Goal: Transaction & Acquisition: Purchase product/service

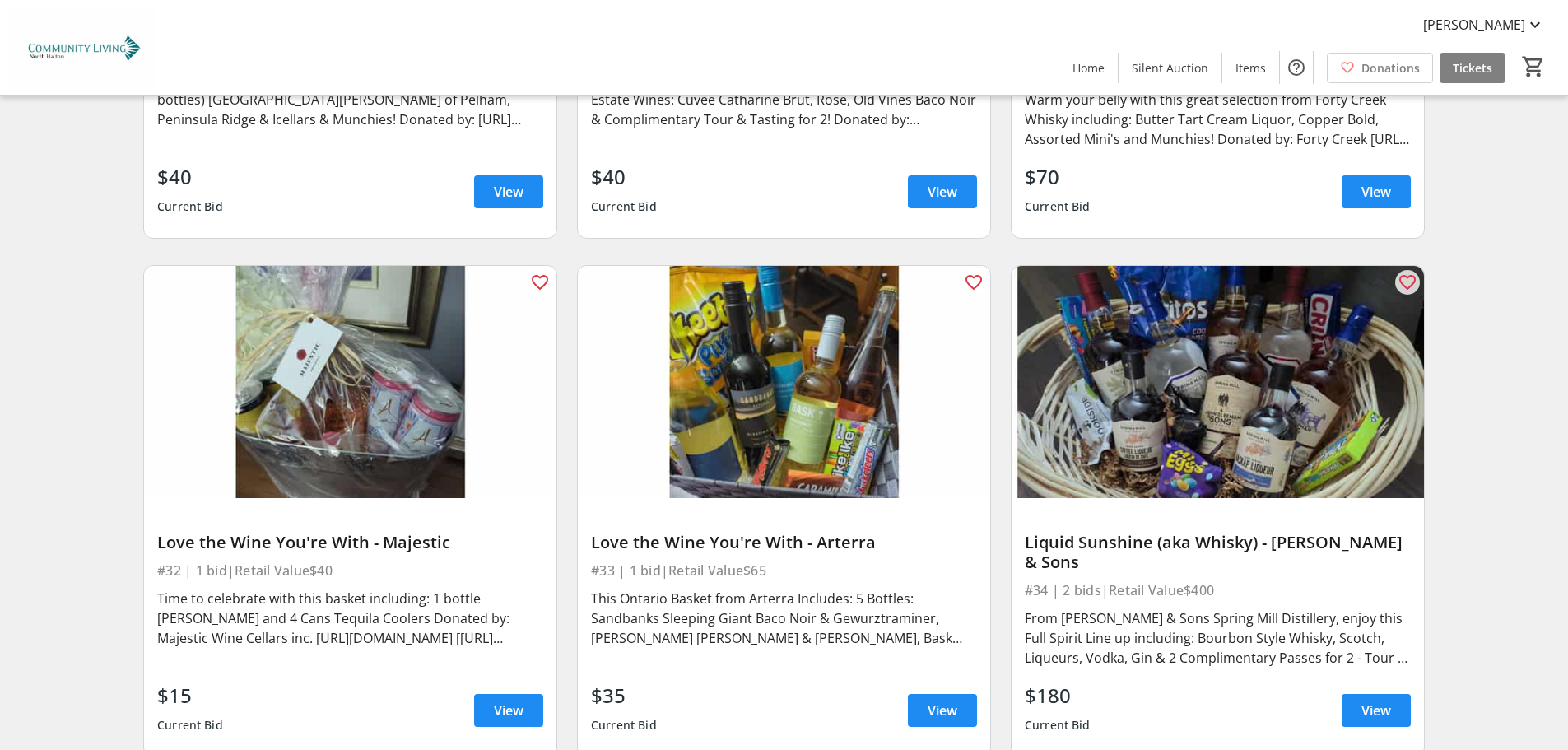
scroll to position [6011, 0]
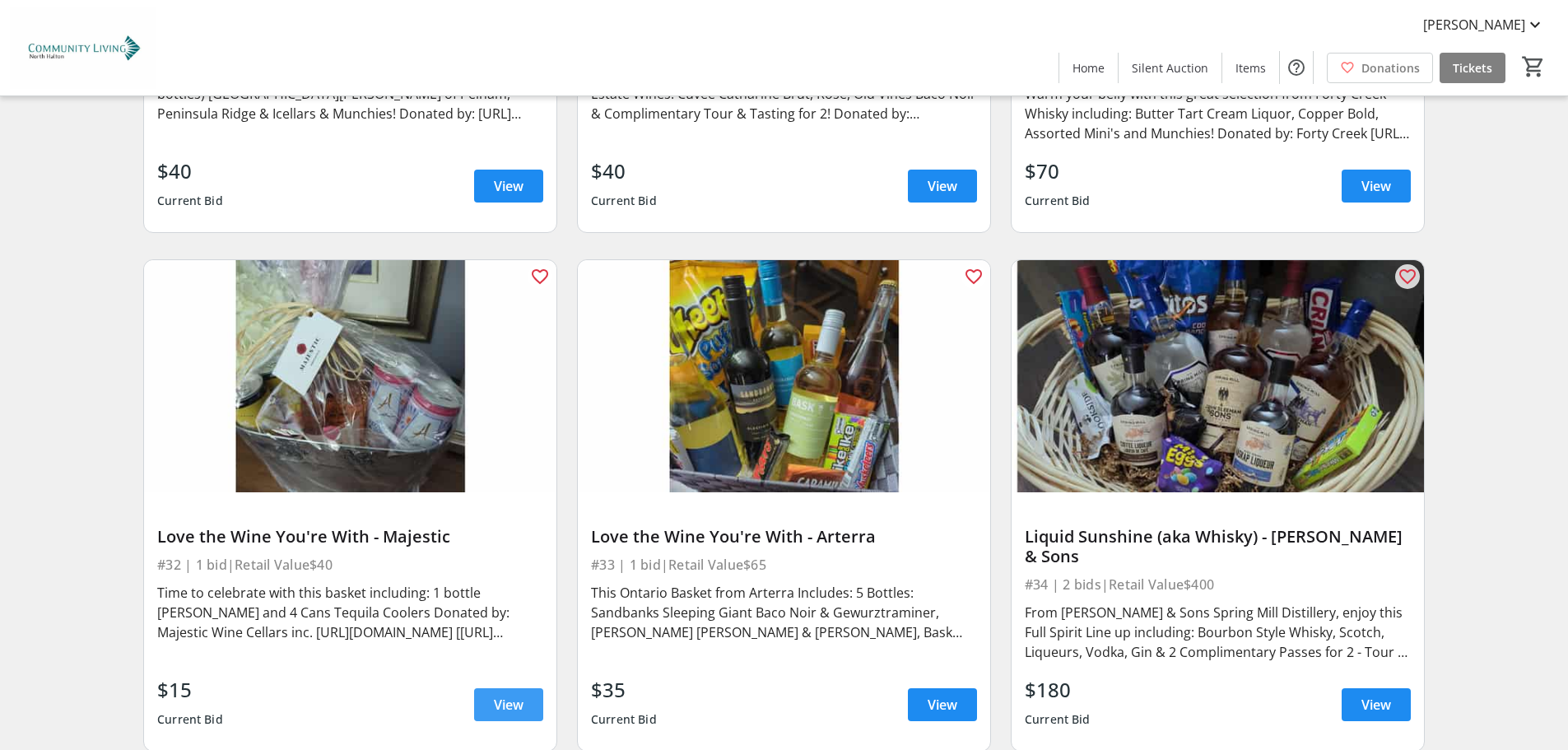
click at [516, 695] on span "View" at bounding box center [508, 704] width 30 height 20
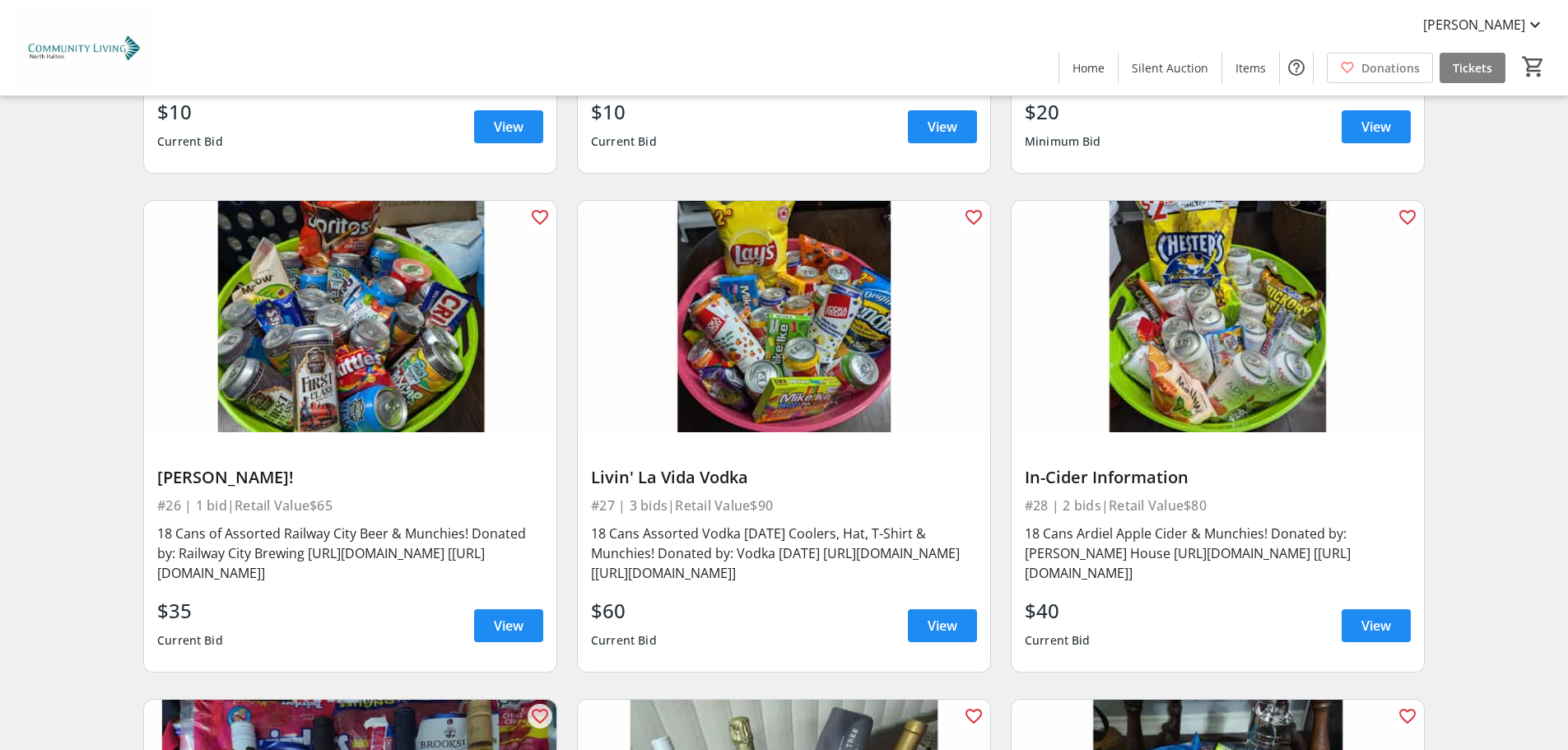
scroll to position [5105, 0]
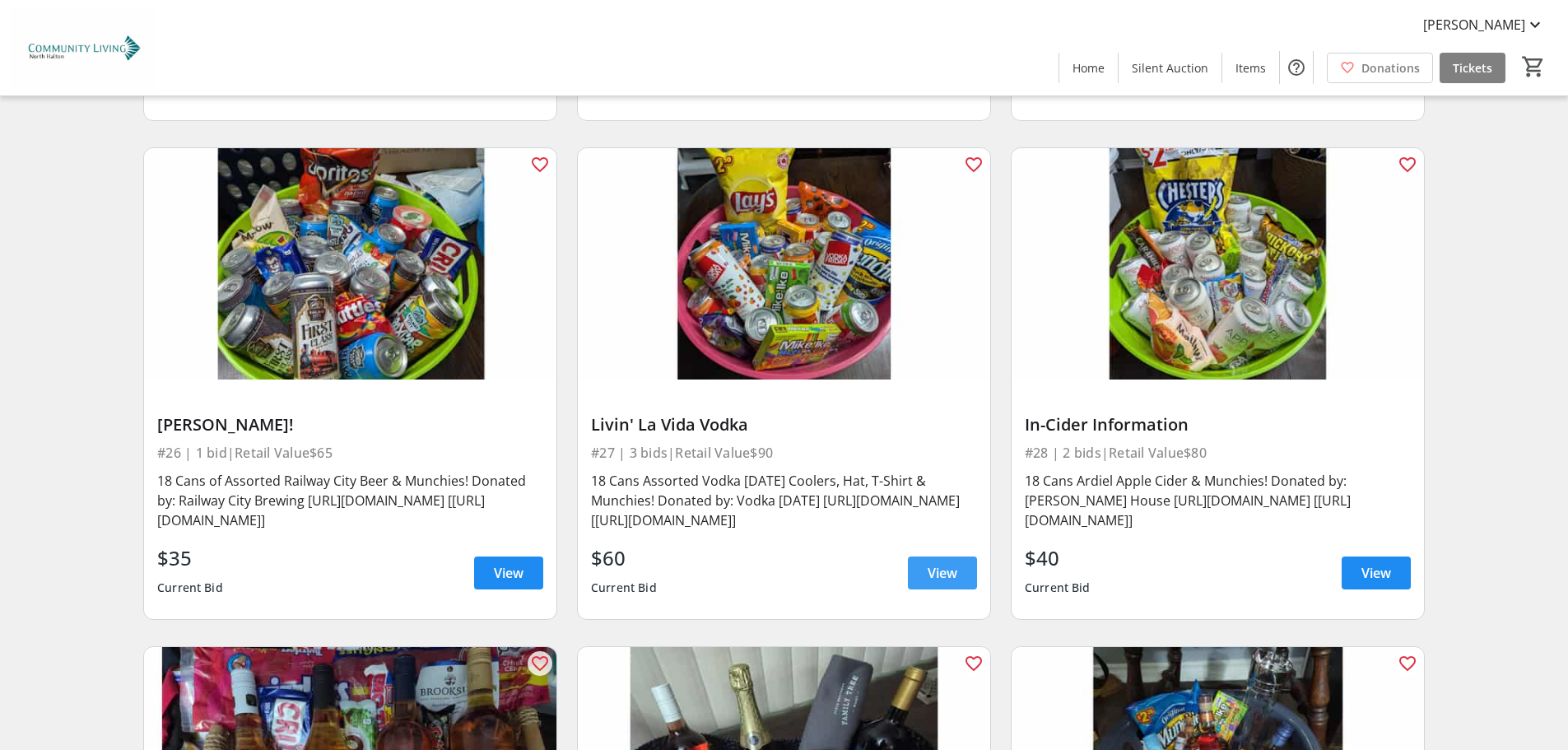
click at [945, 563] on span "View" at bounding box center [942, 572] width 30 height 20
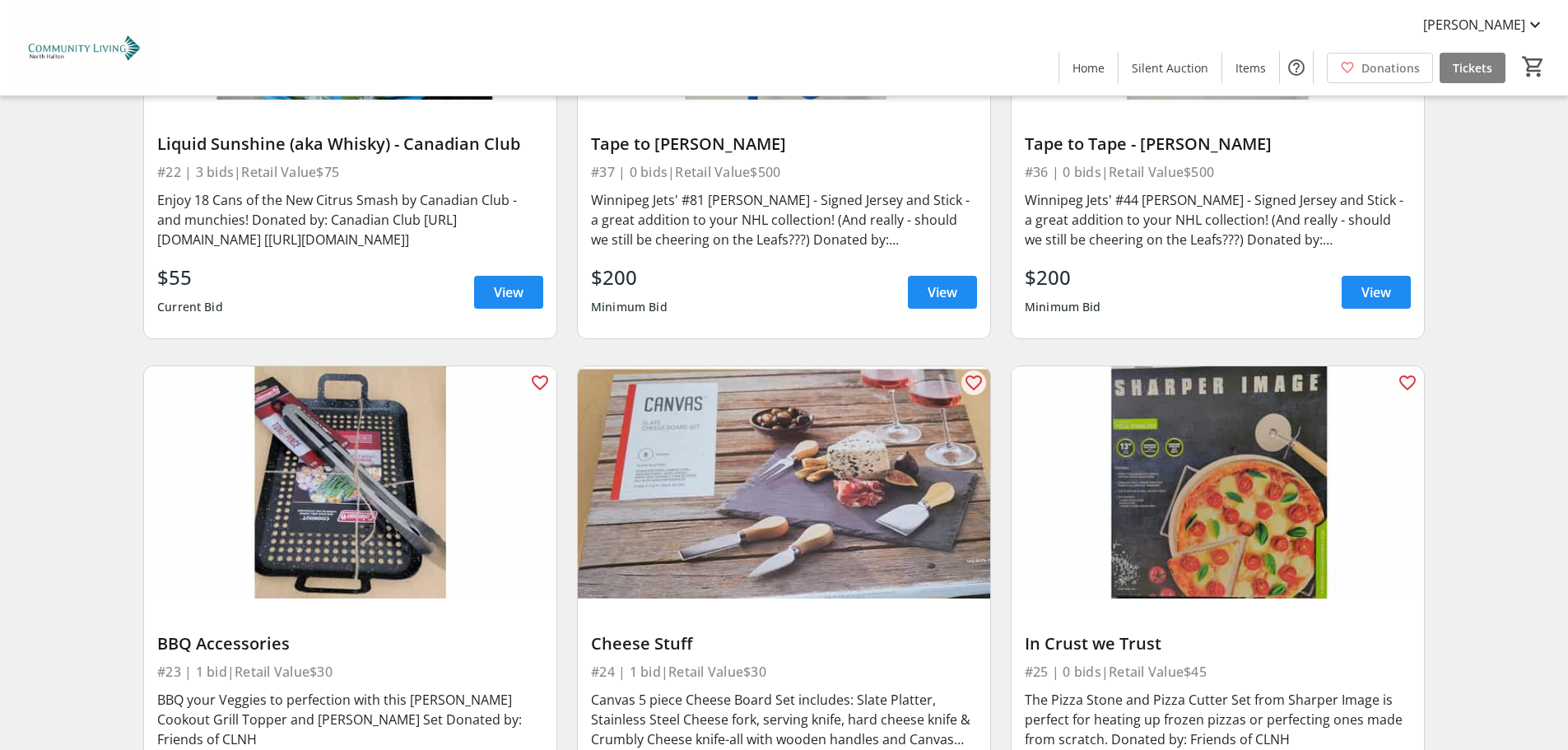
scroll to position [4117, 0]
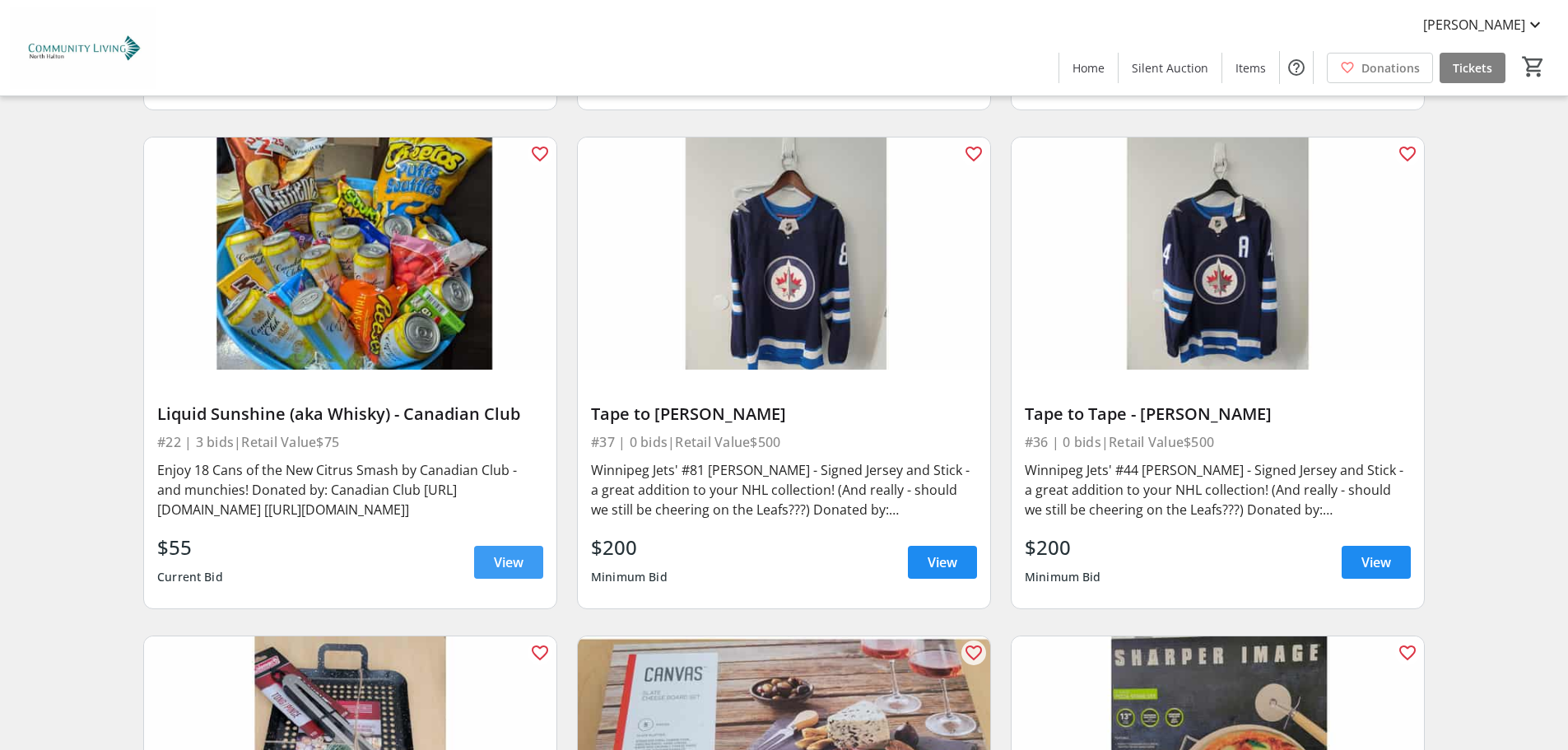
click at [503, 552] on span "View" at bounding box center [508, 562] width 30 height 20
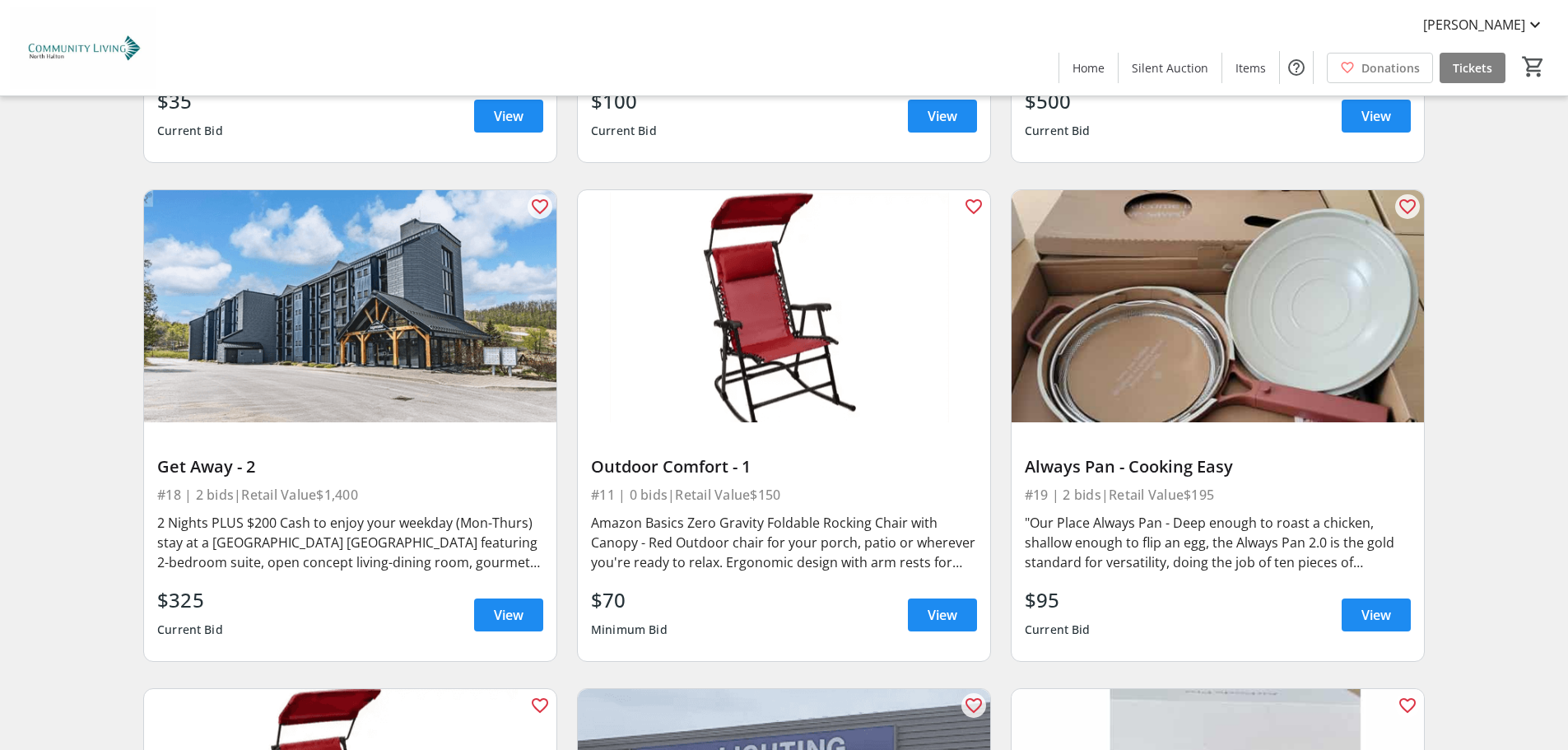
scroll to position [2964, 0]
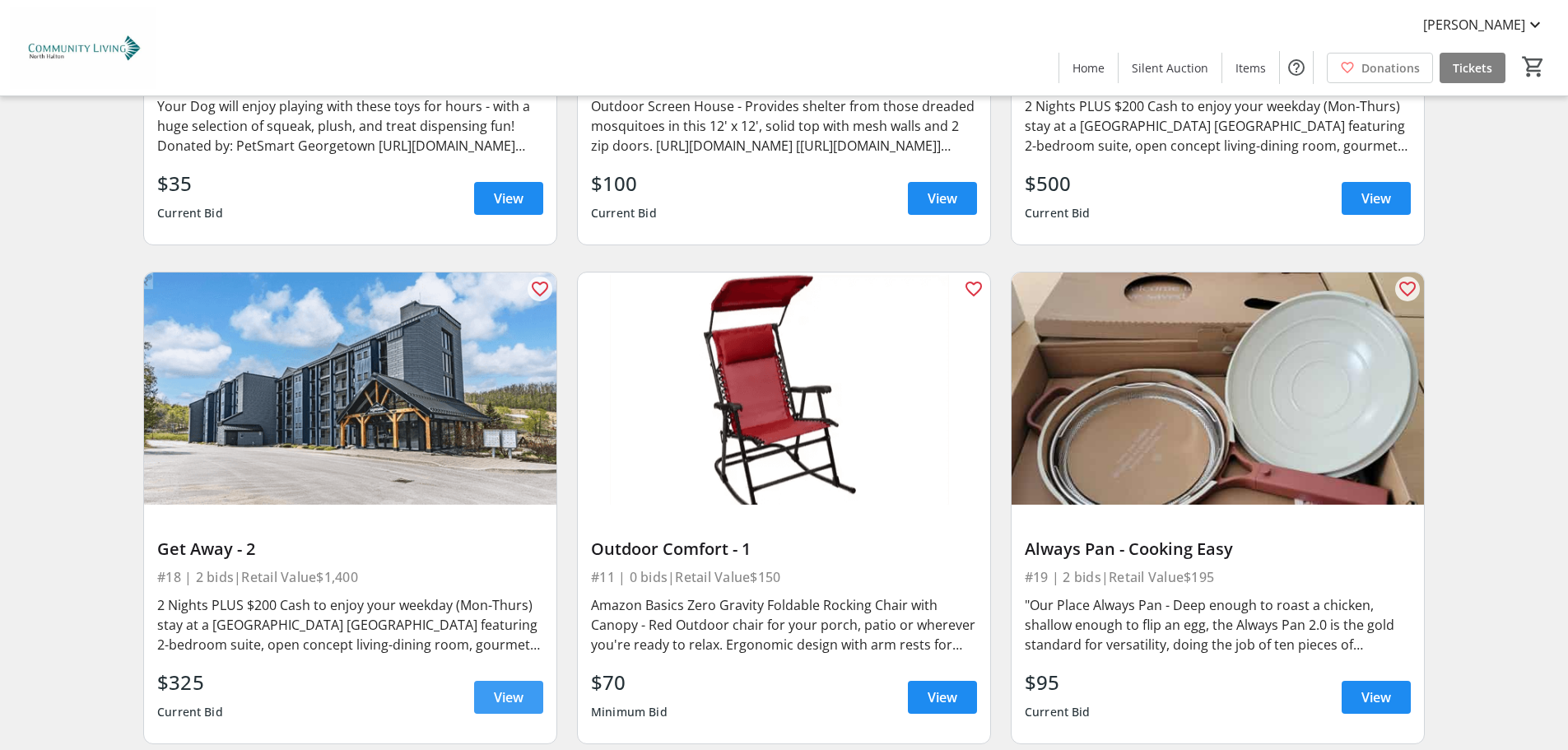
click at [503, 688] on span "View" at bounding box center [508, 697] width 30 height 20
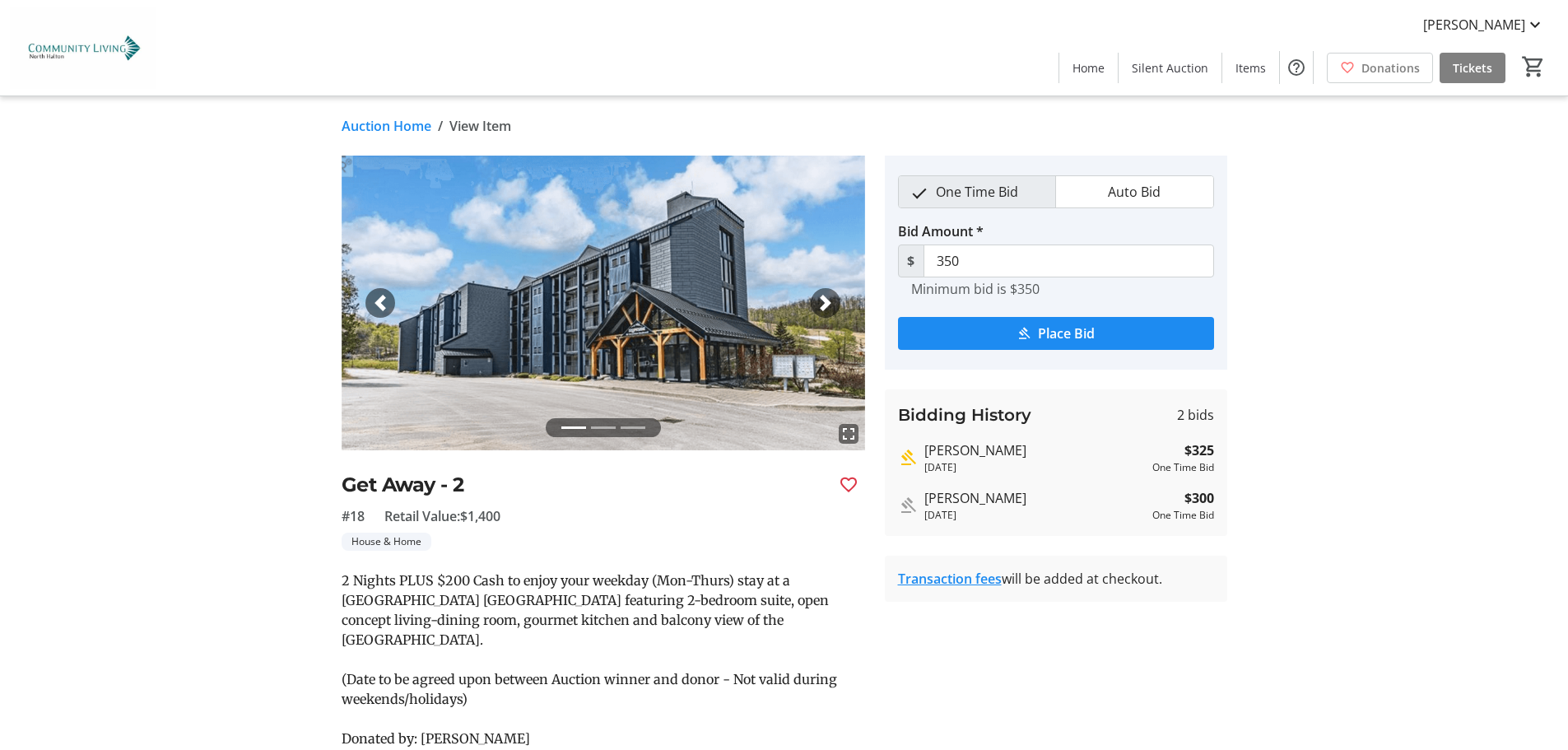
scroll to position [2964, 0]
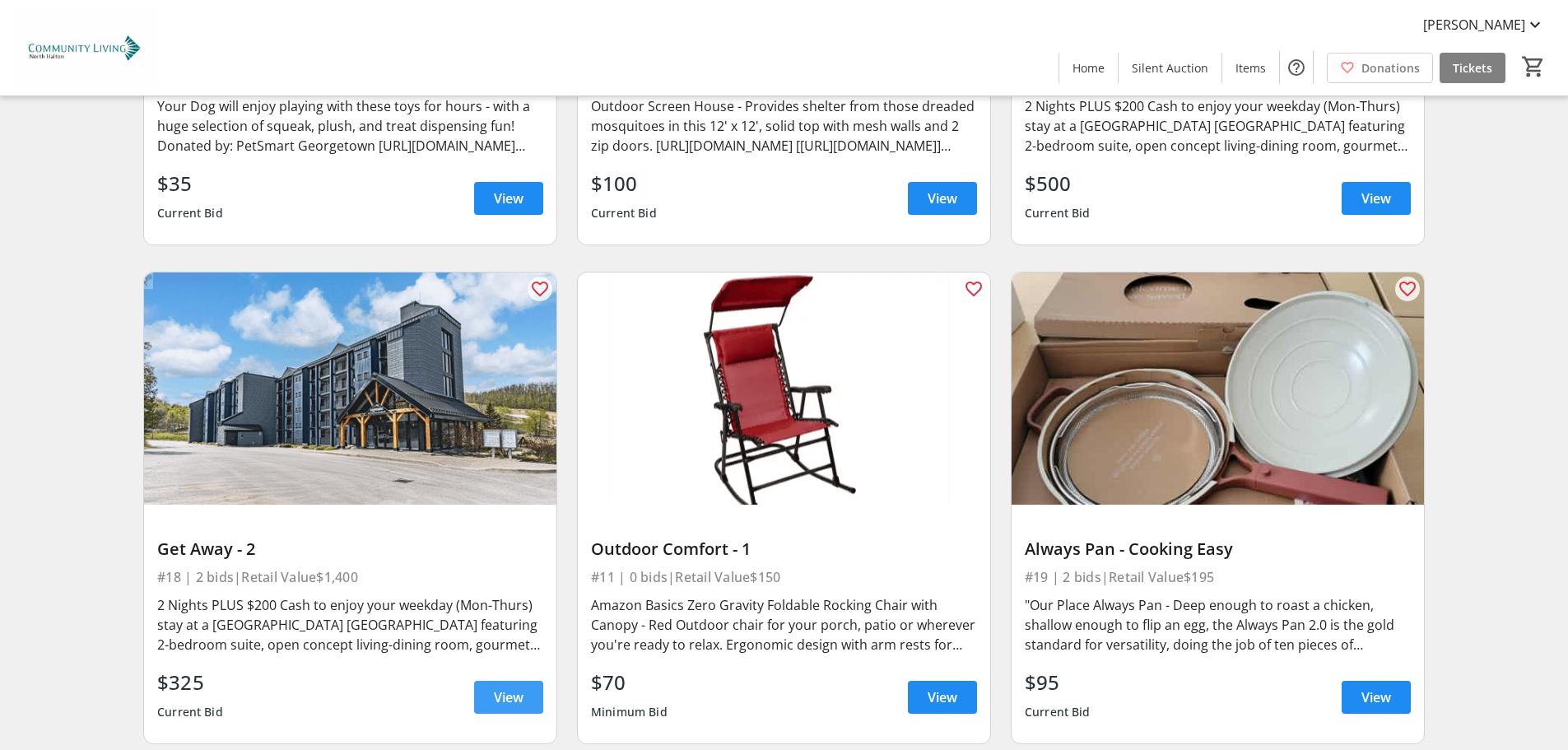
click at [503, 694] on span "View" at bounding box center [508, 697] width 30 height 20
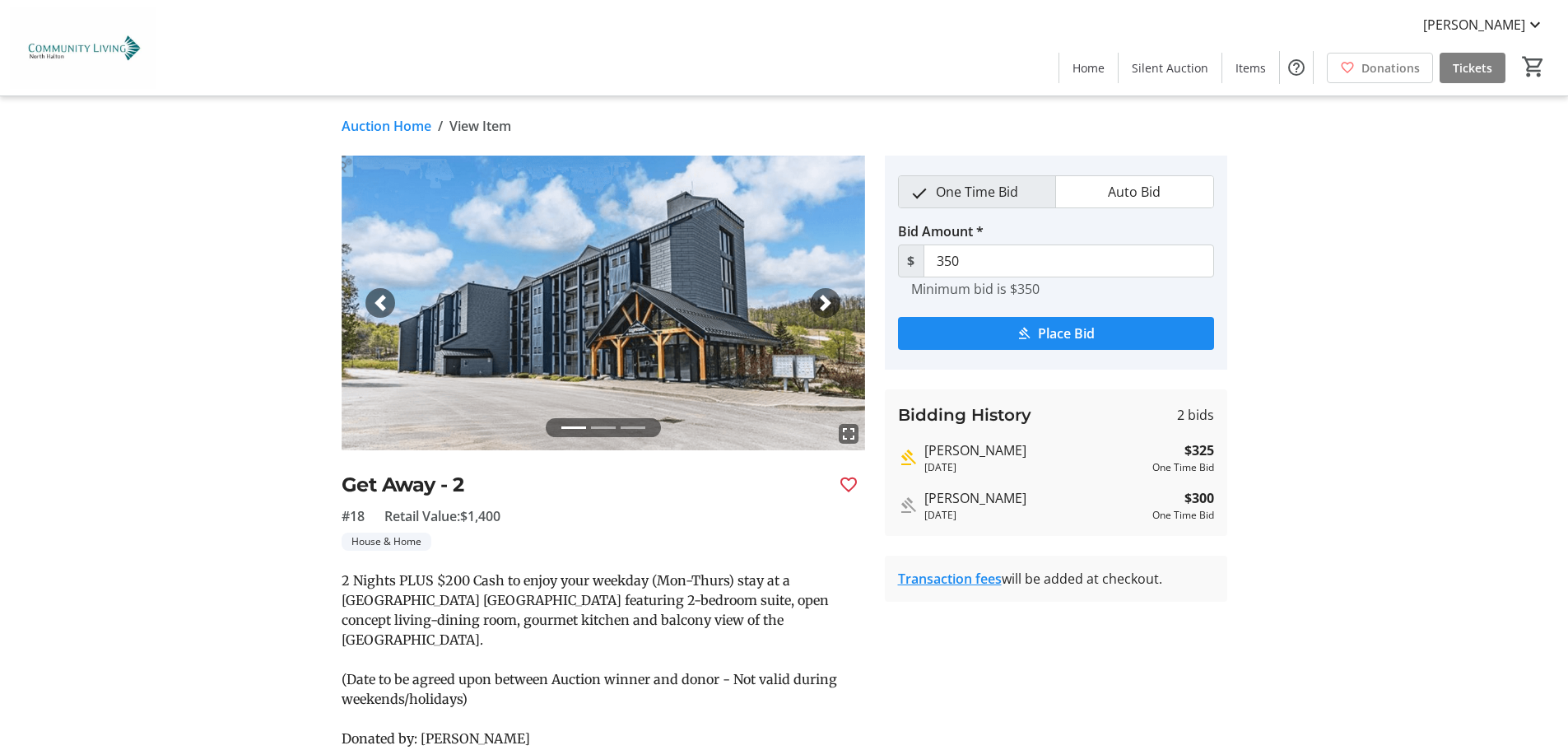
click at [833, 305] on span "button" at bounding box center [825, 303] width 16 height 16
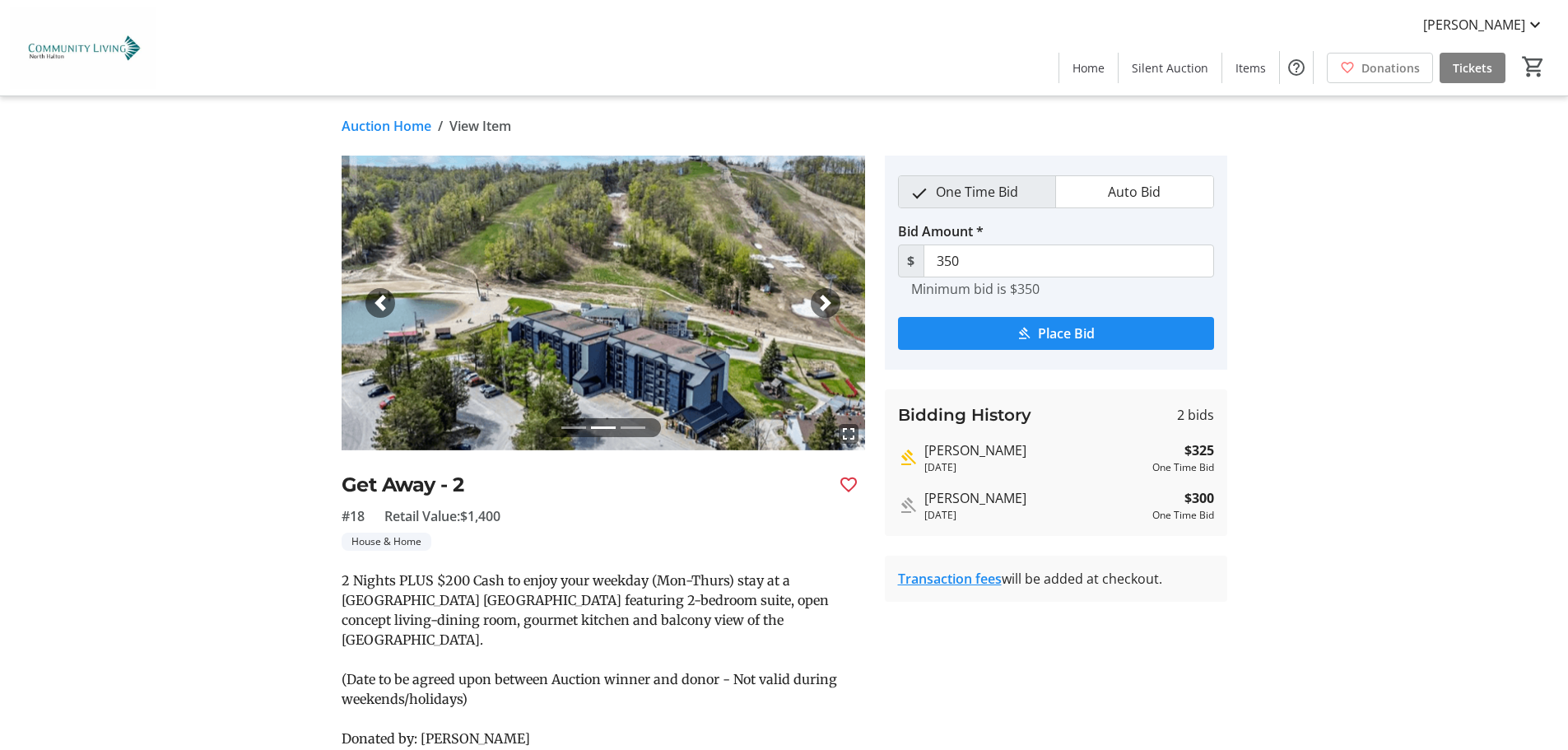
click at [828, 305] on span "button" at bounding box center [825, 303] width 16 height 16
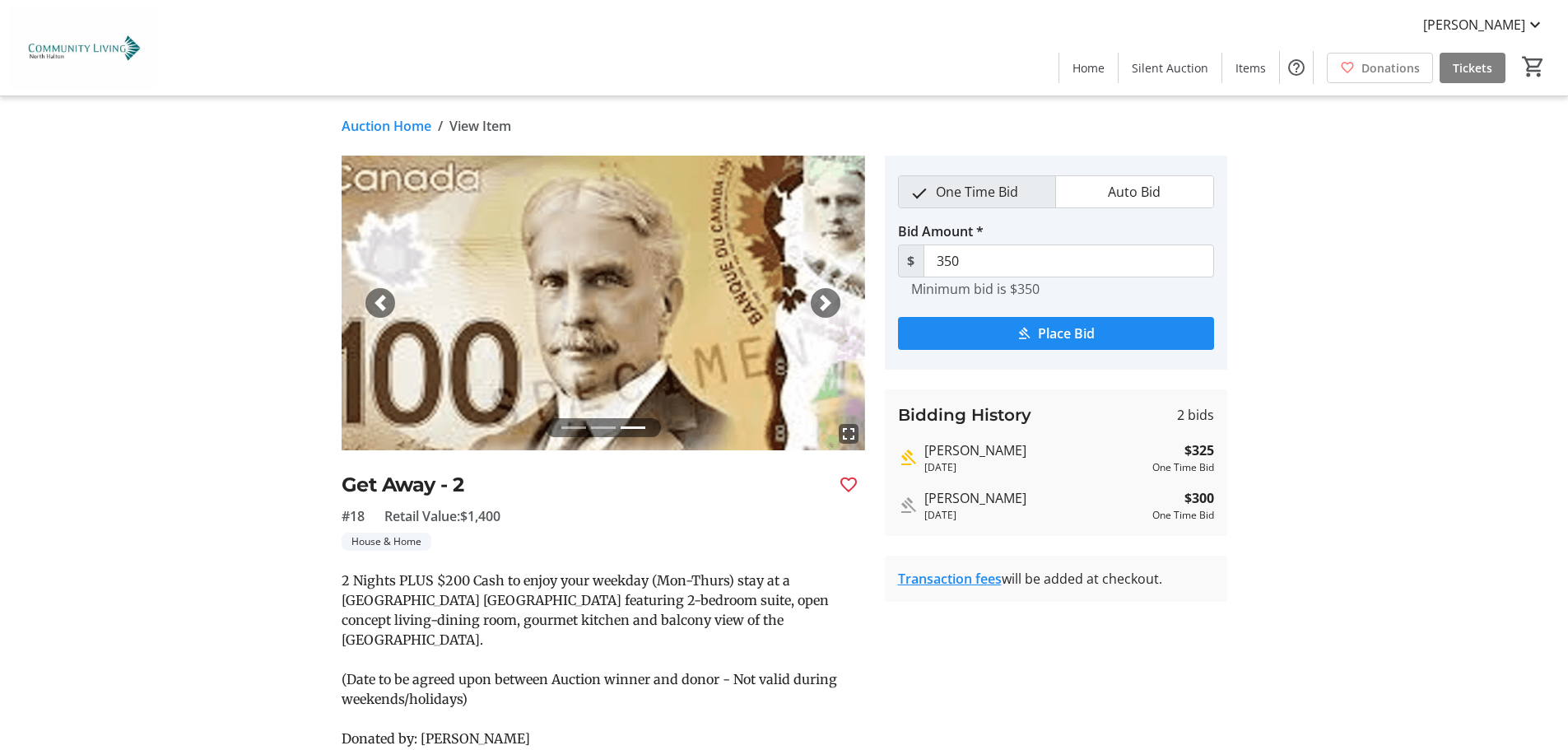
click at [828, 305] on span "button" at bounding box center [825, 303] width 16 height 16
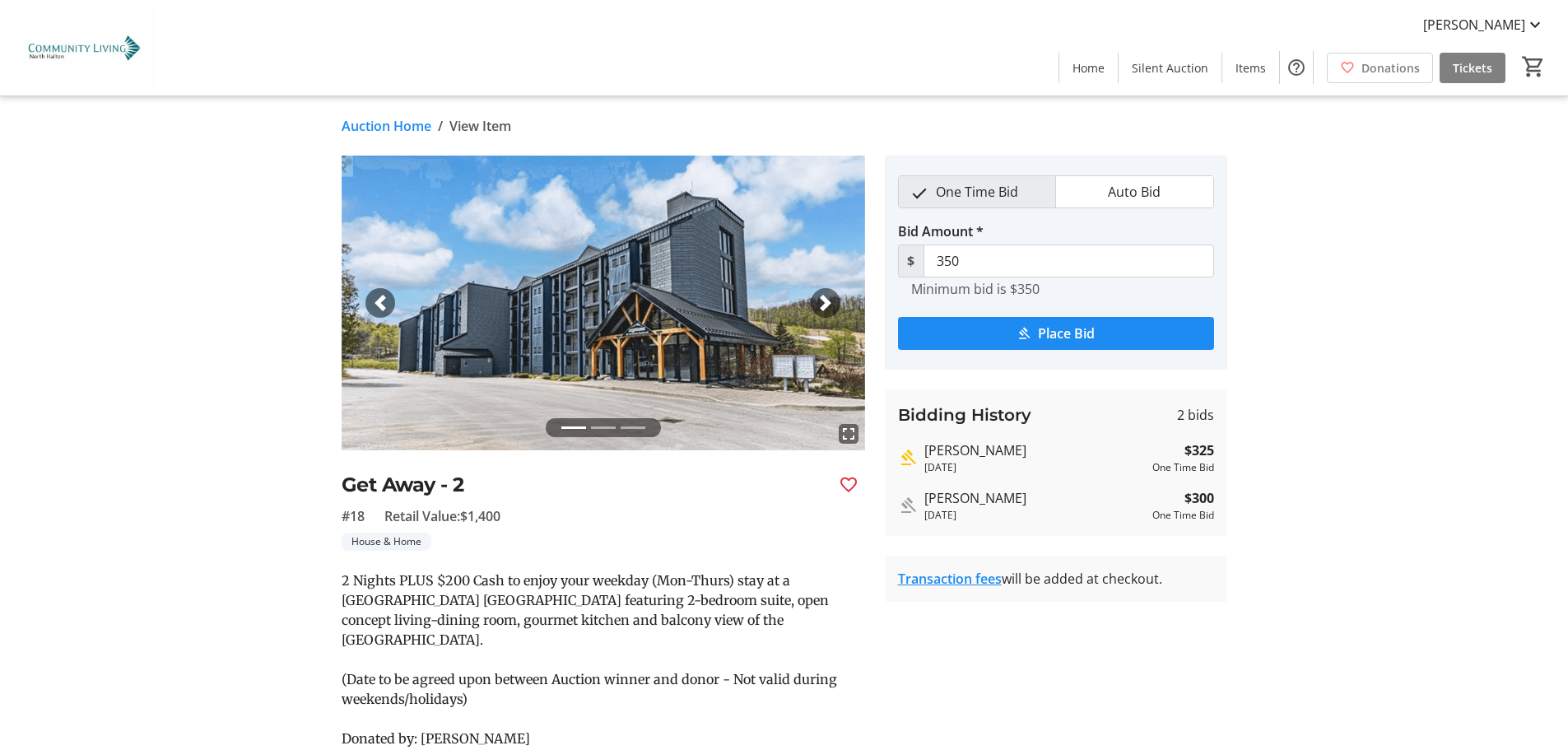
click at [828, 305] on span "button" at bounding box center [825, 303] width 16 height 16
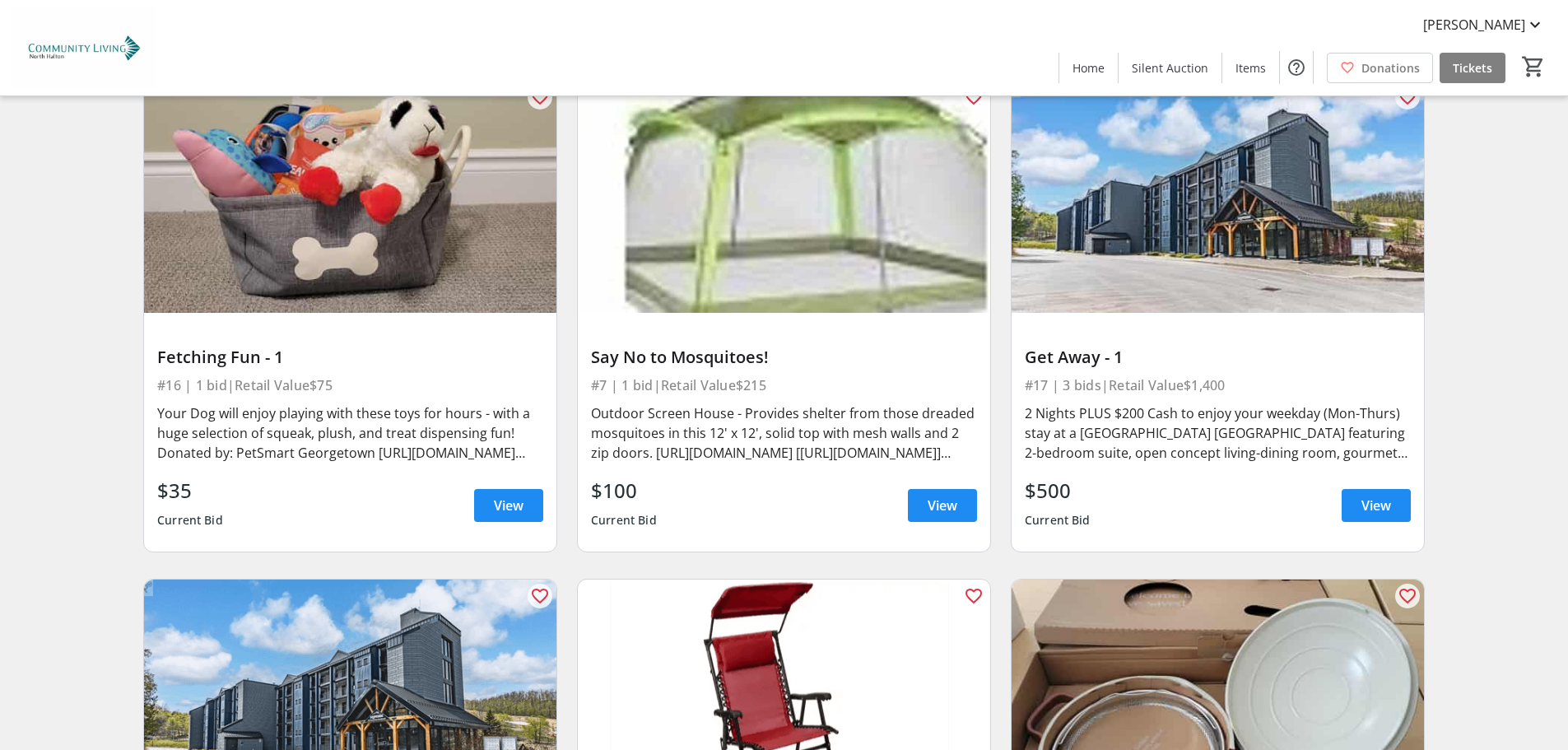
scroll to position [2882, 0]
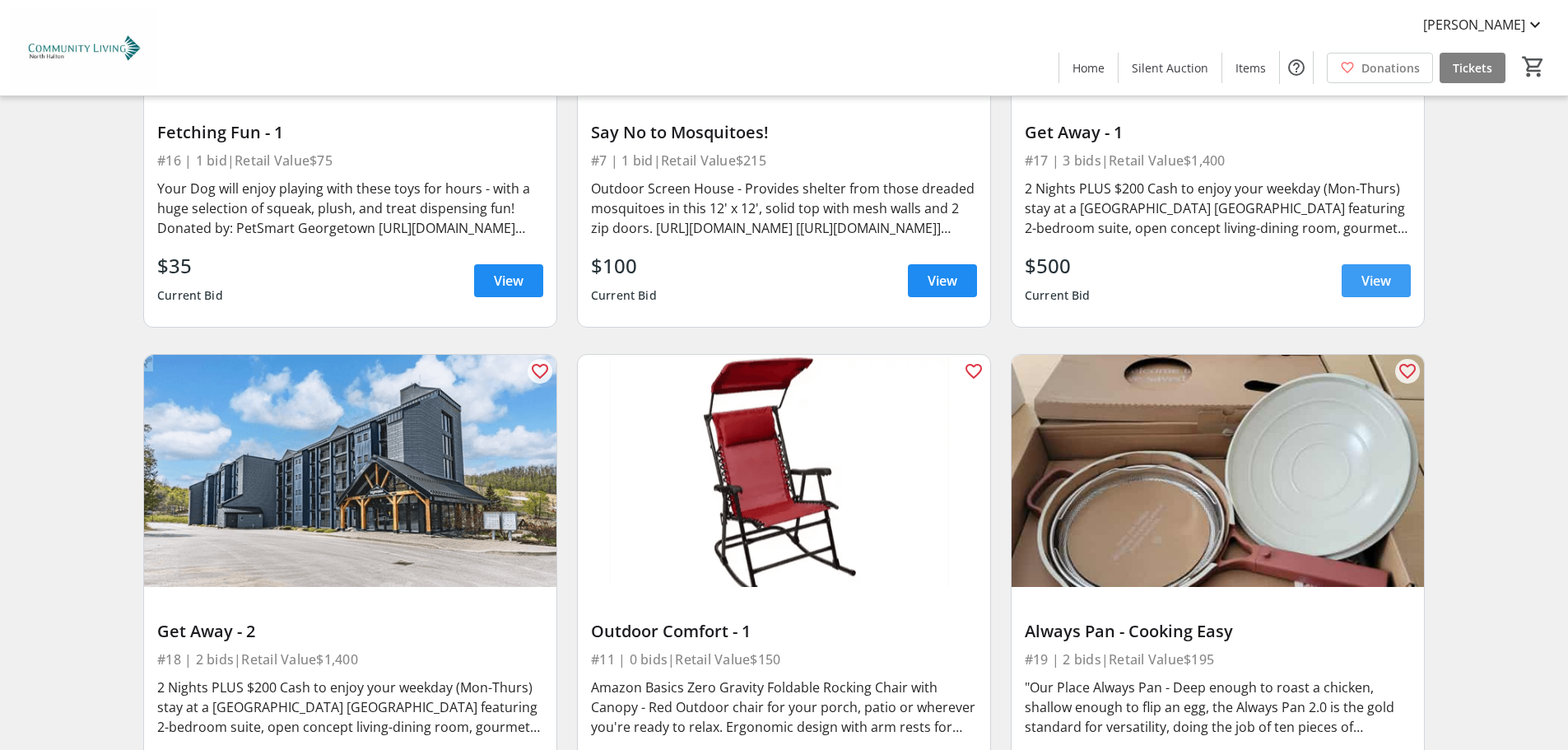
click at [1387, 284] on span "View" at bounding box center [1375, 281] width 30 height 20
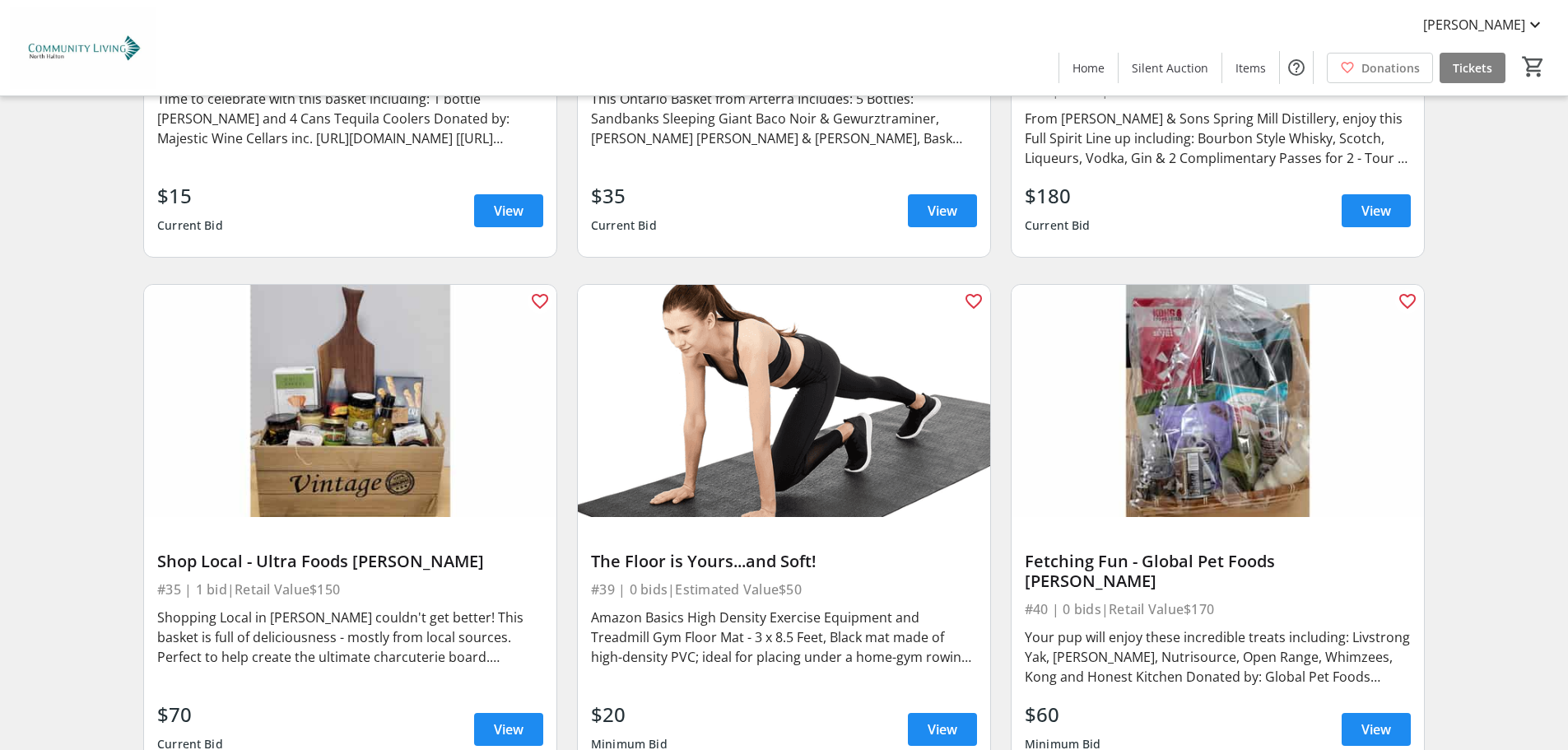
scroll to position [6587, 0]
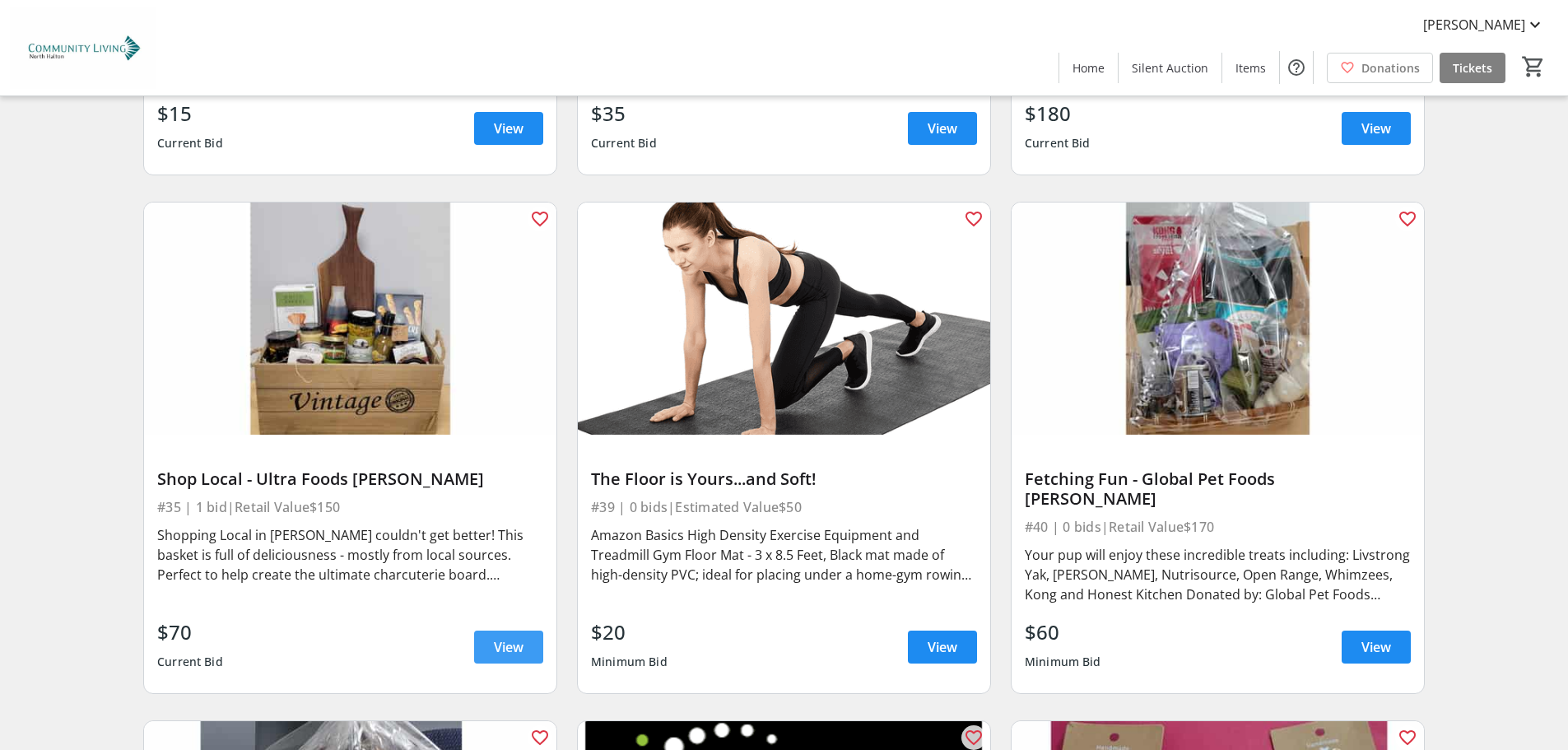
click at [491, 628] on span at bounding box center [508, 647] width 69 height 39
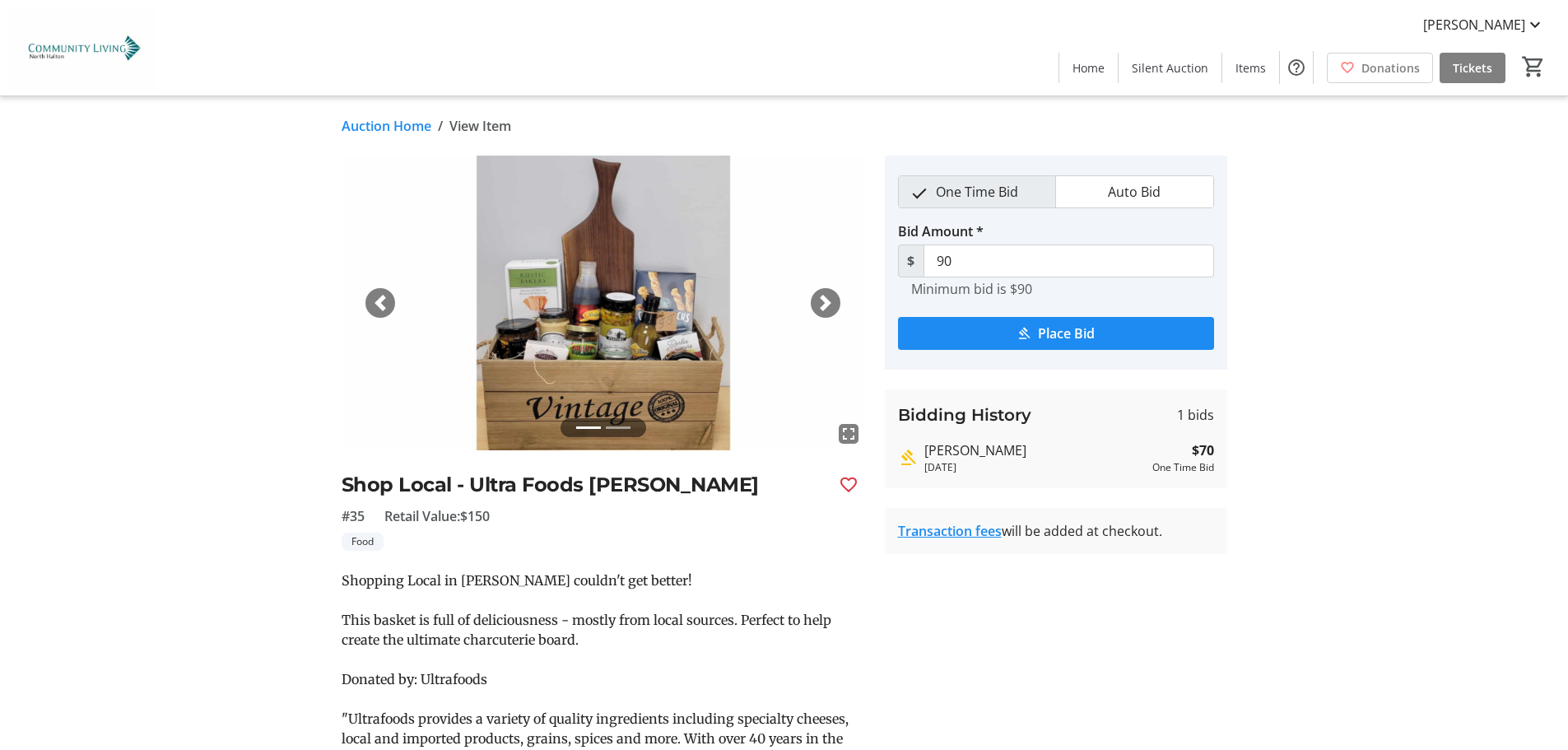
click at [837, 296] on div "Next" at bounding box center [825, 303] width 30 height 30
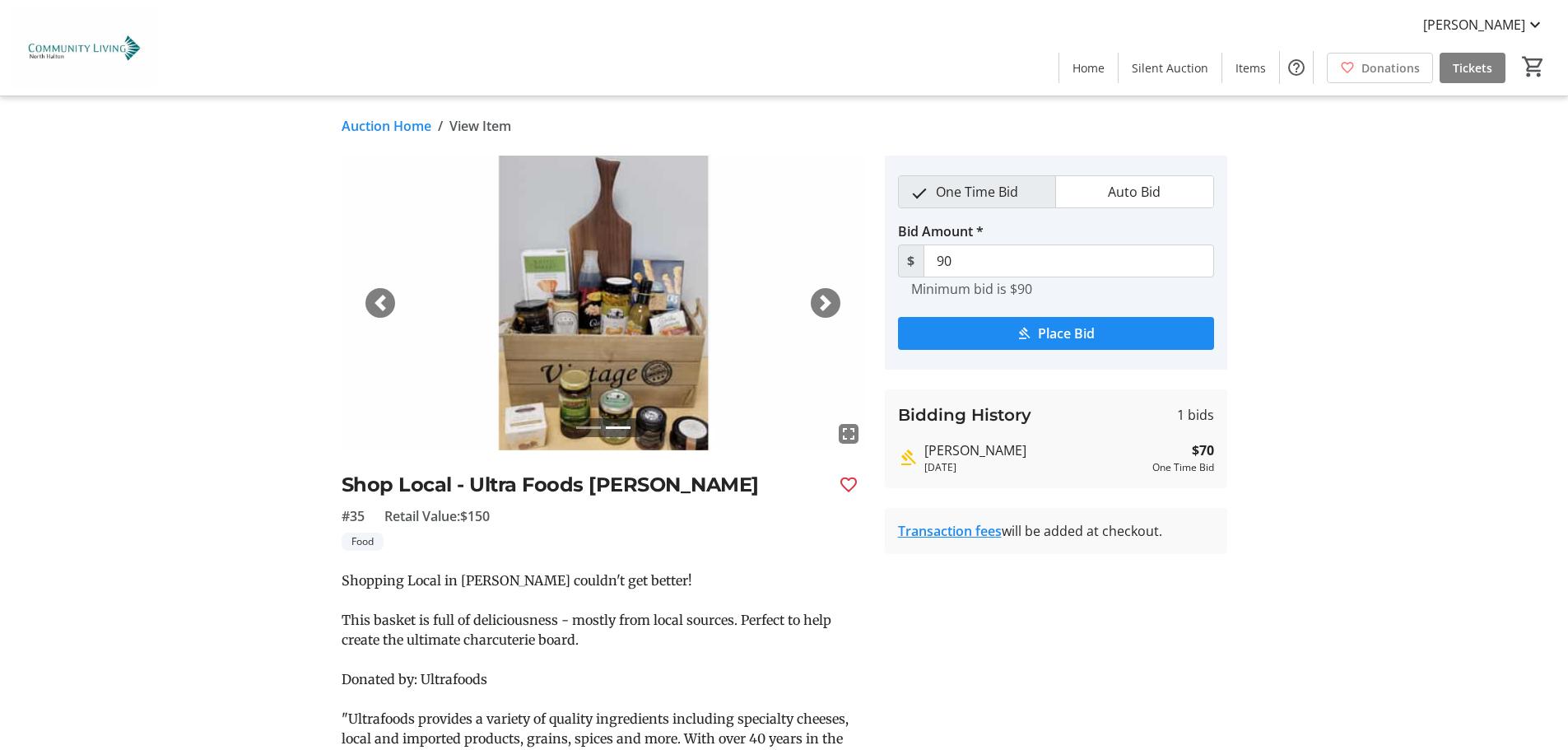
click at [830, 300] on span "button" at bounding box center [825, 303] width 16 height 16
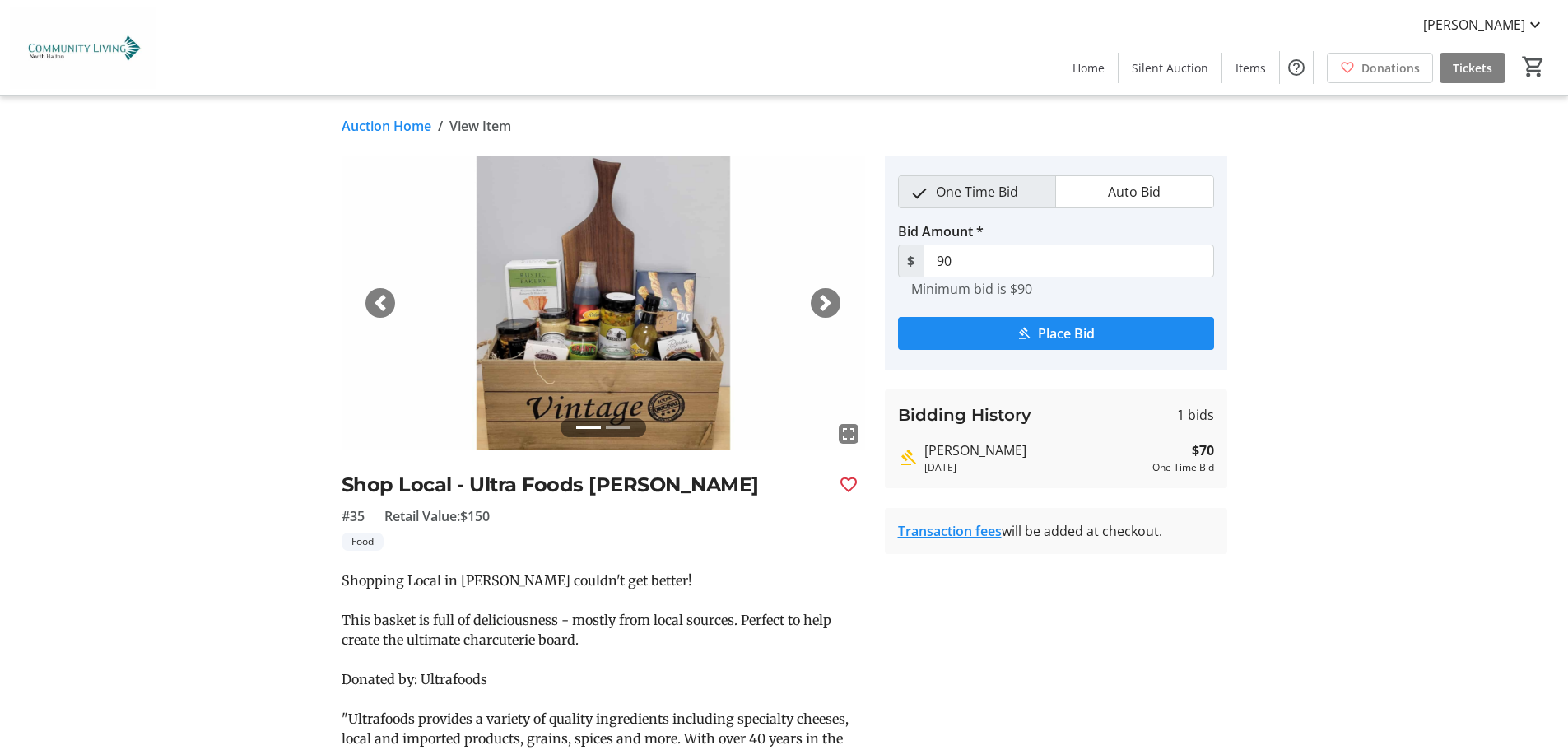
click at [830, 300] on span "button" at bounding box center [825, 303] width 16 height 16
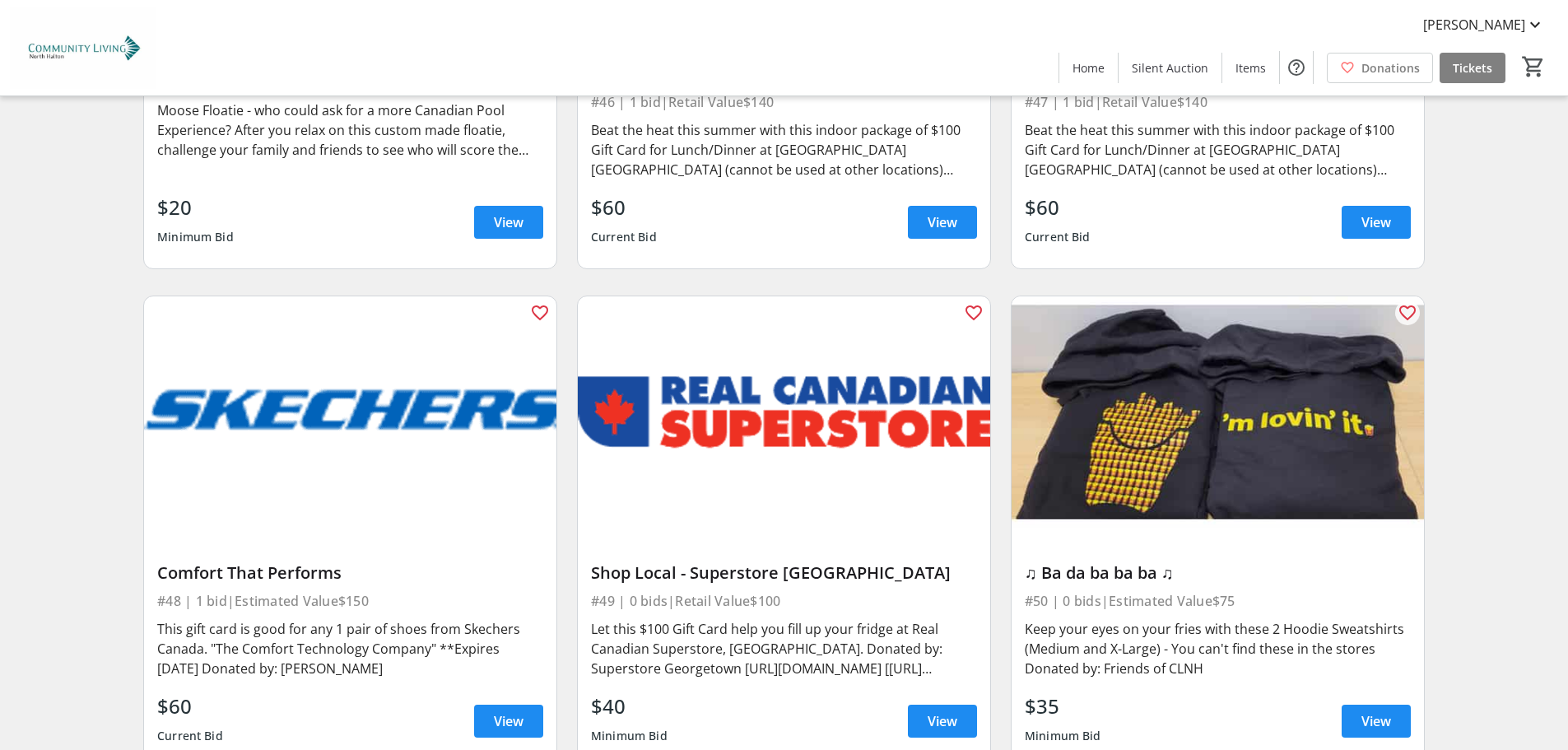
scroll to position [8069, 0]
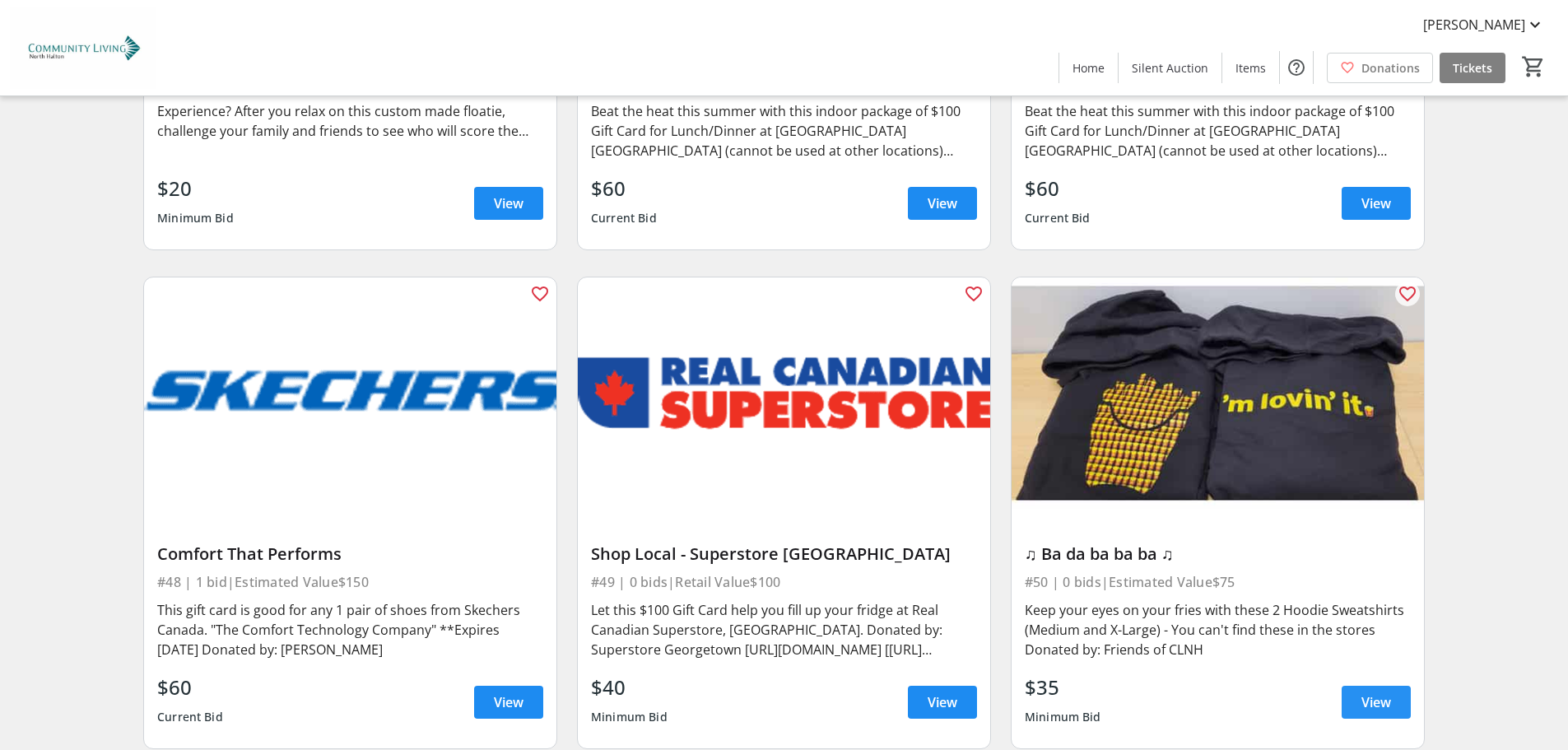
click at [1365, 693] on span "View" at bounding box center [1375, 702] width 30 height 20
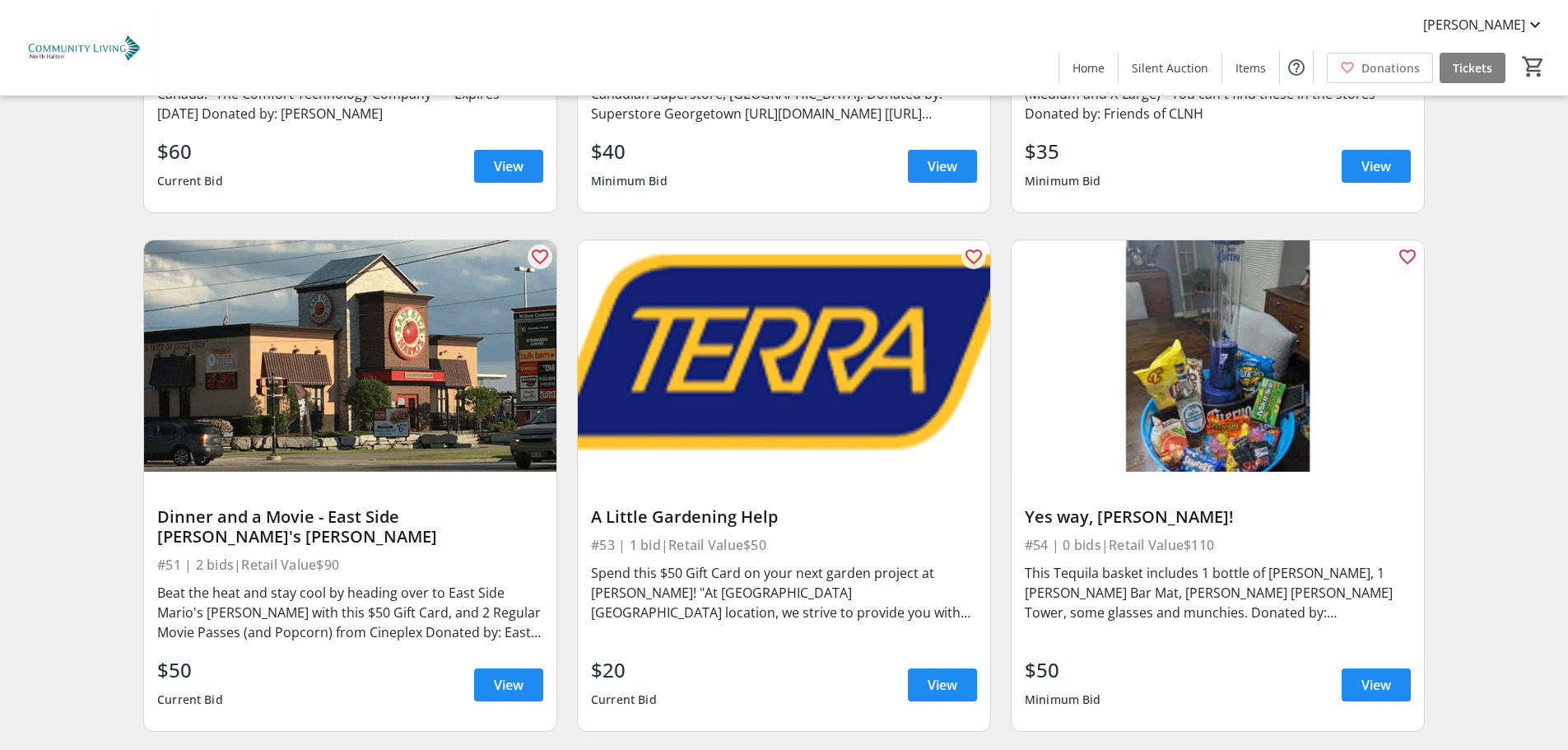
scroll to position [8646, 0]
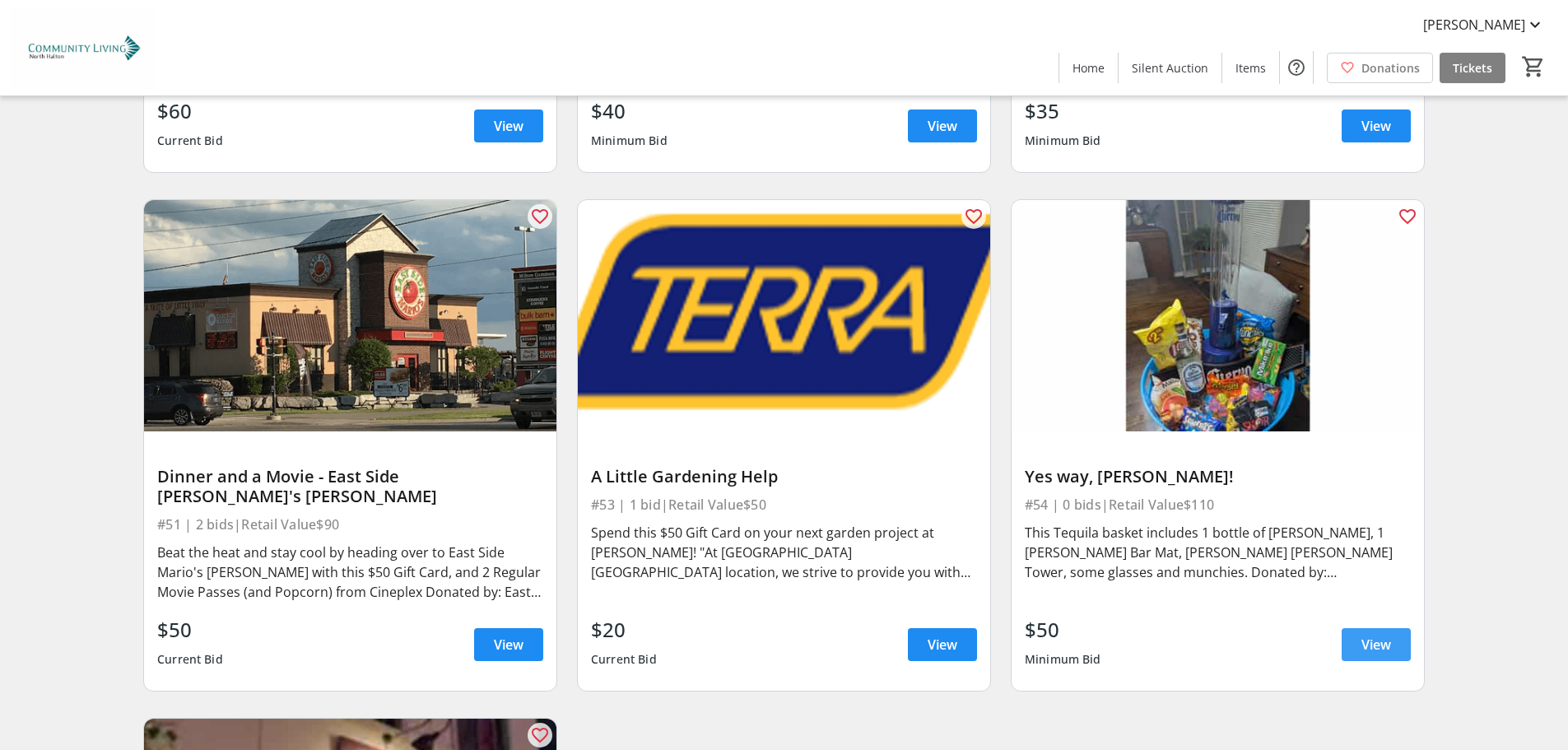
click at [1376, 634] on span "View" at bounding box center [1375, 644] width 30 height 20
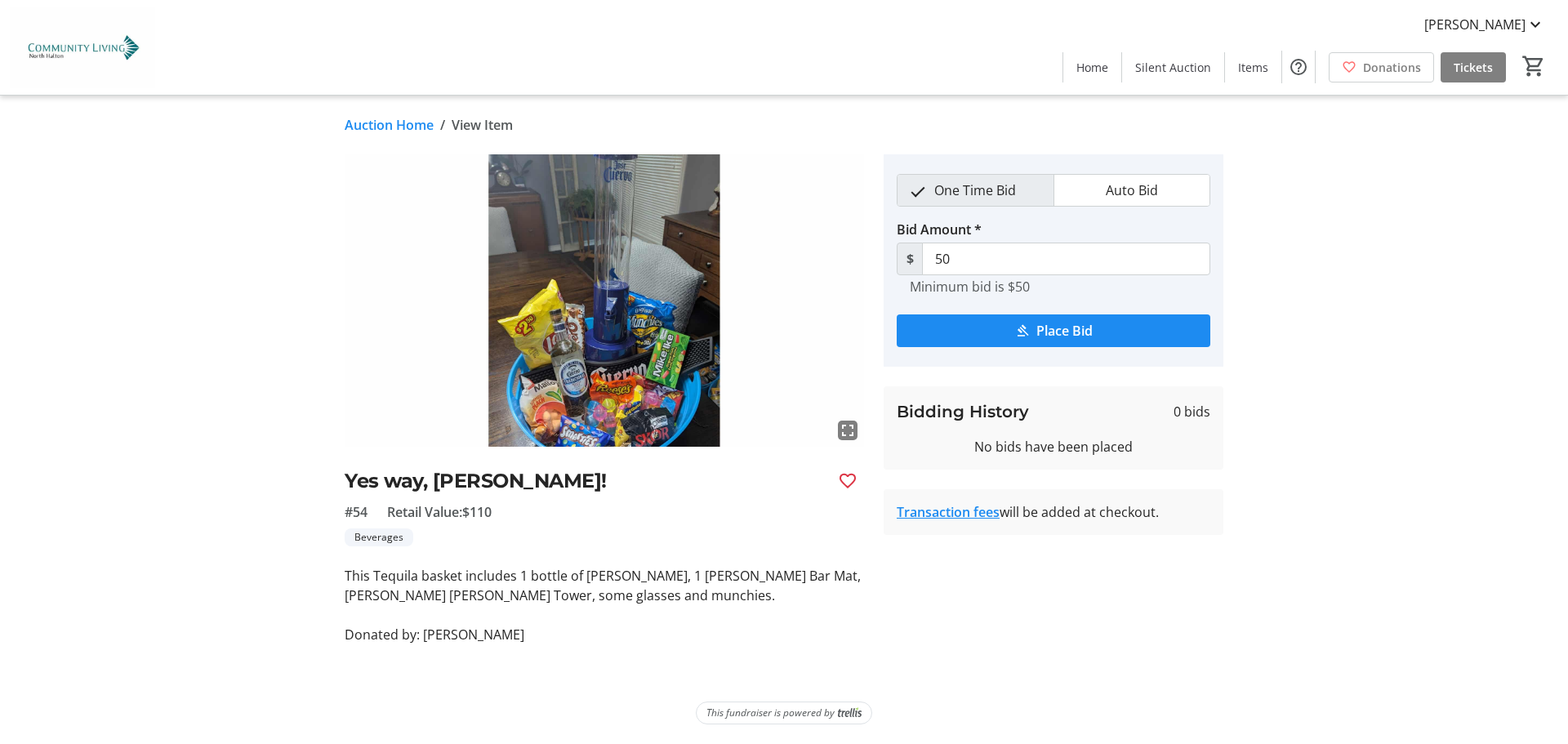
click at [658, 330] on img at bounding box center [604, 300] width 519 height 293
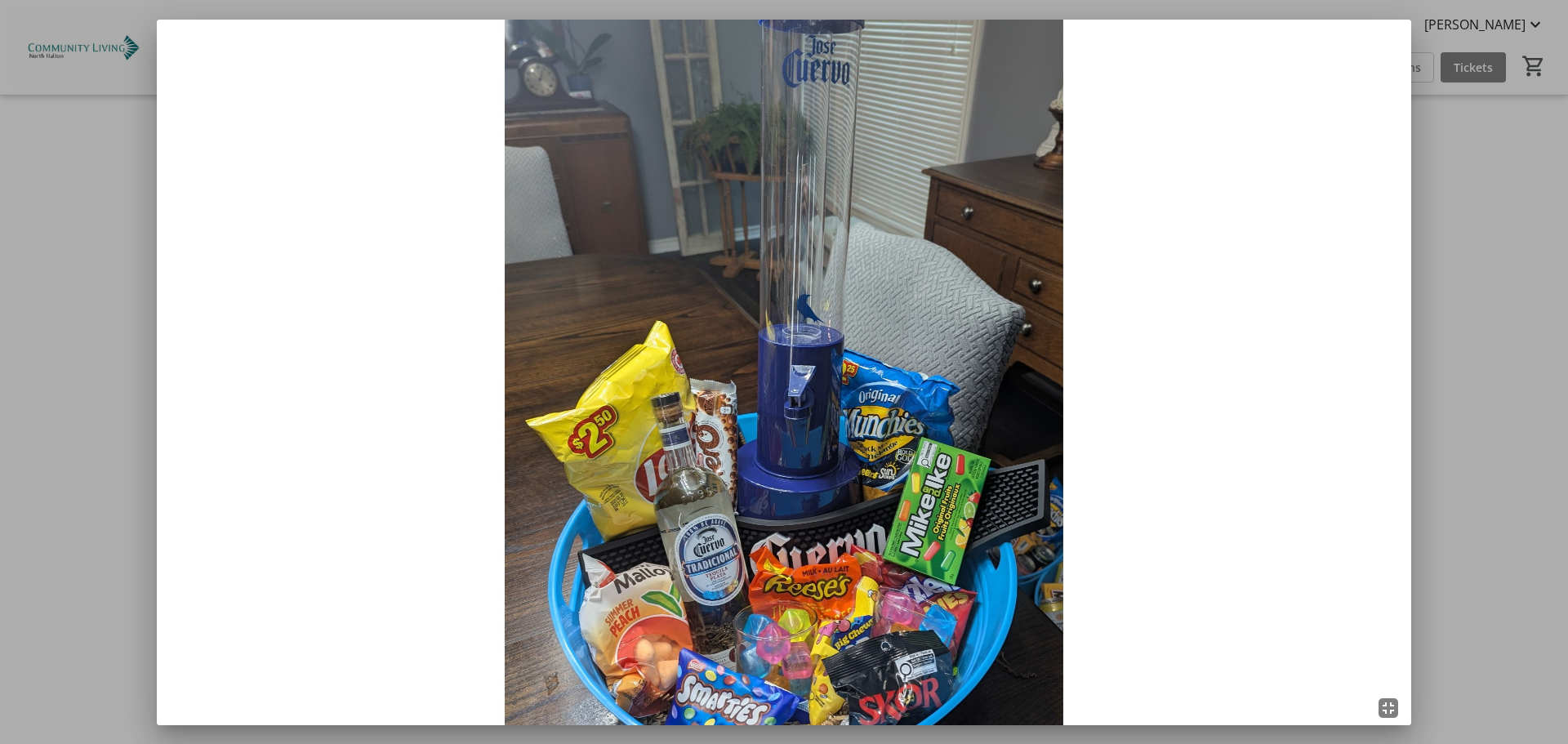
click at [1523, 406] on div at bounding box center [784, 372] width 1568 height 744
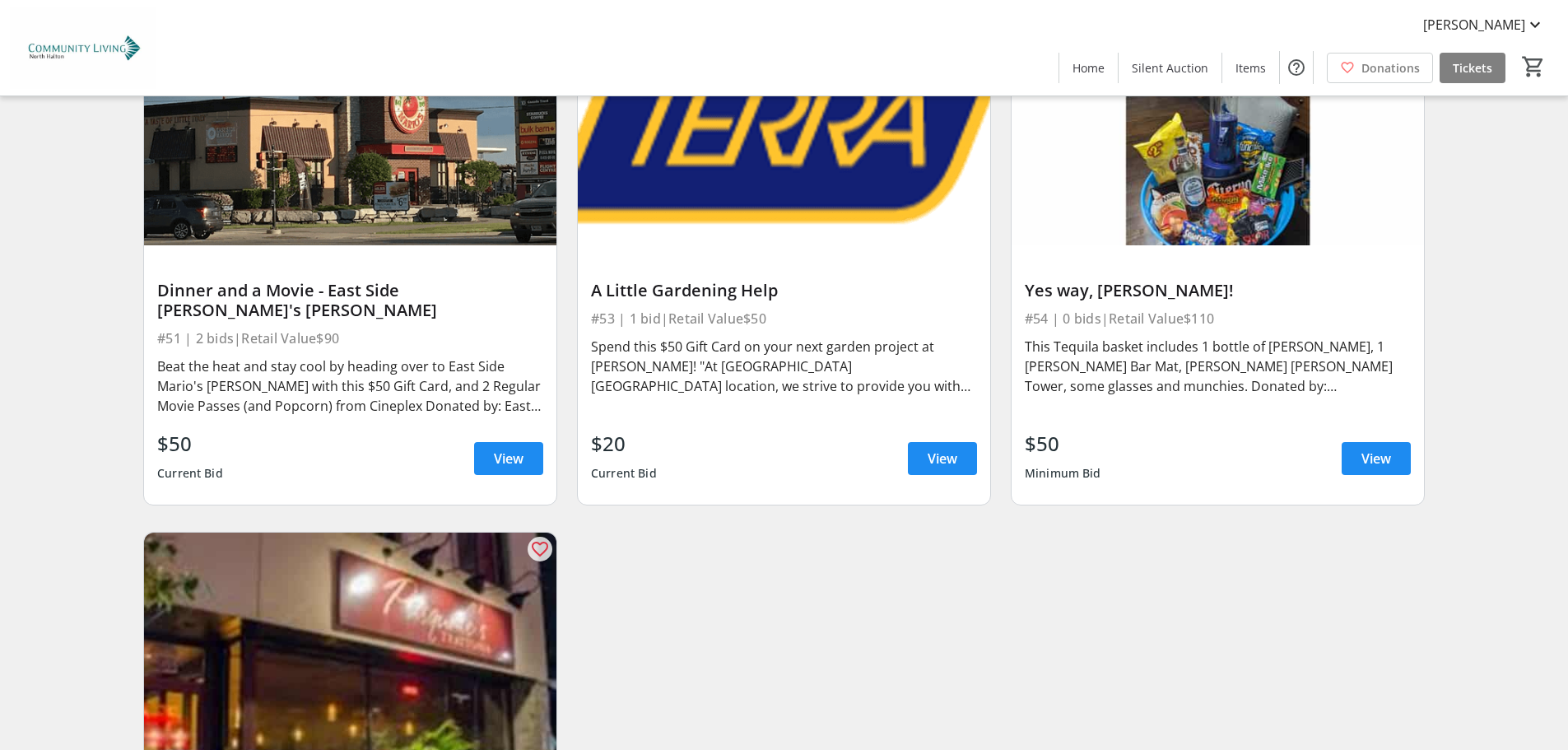
scroll to position [8997, 0]
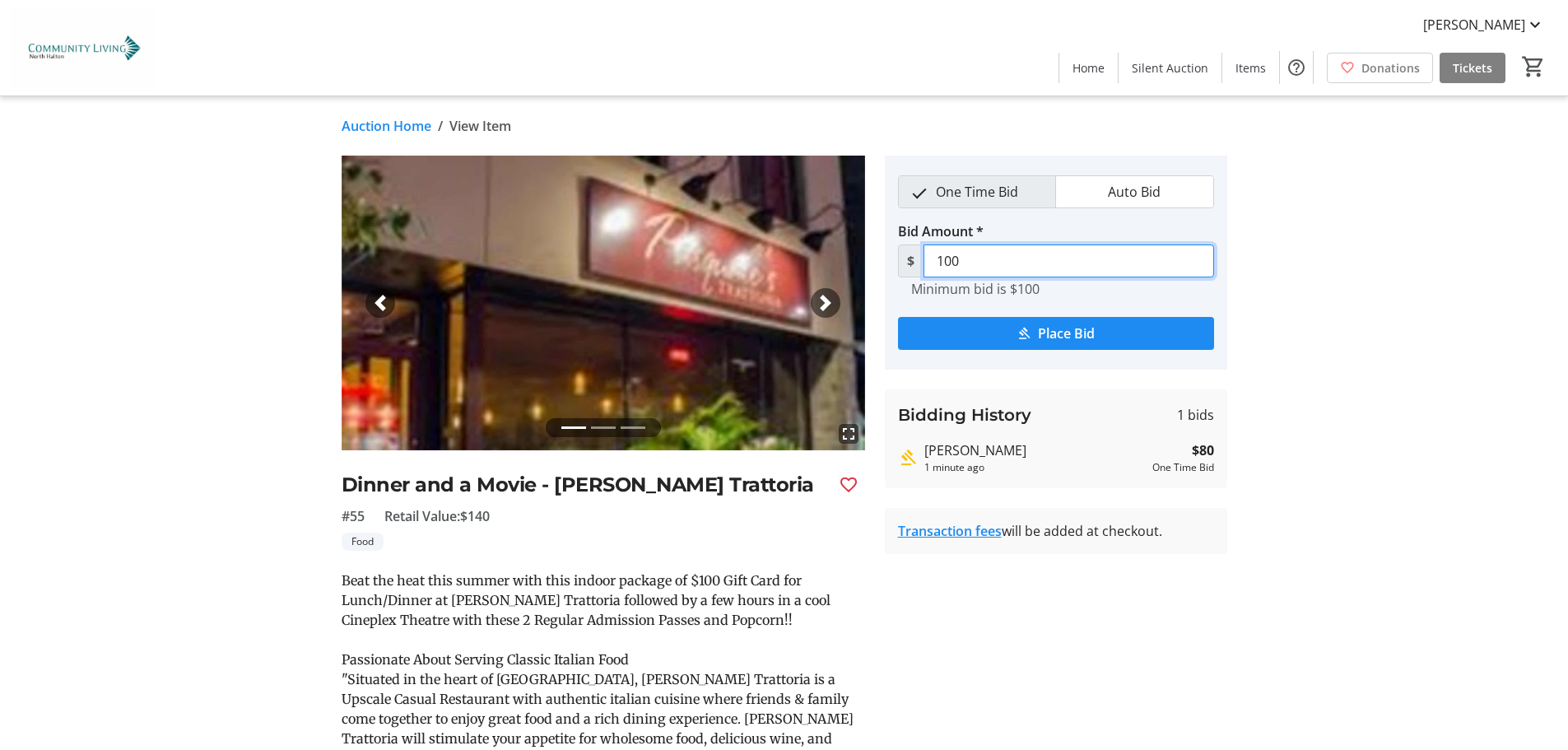
click at [964, 256] on input "100" at bounding box center [1069, 261] width 290 height 32
type input "1"
type input "9"
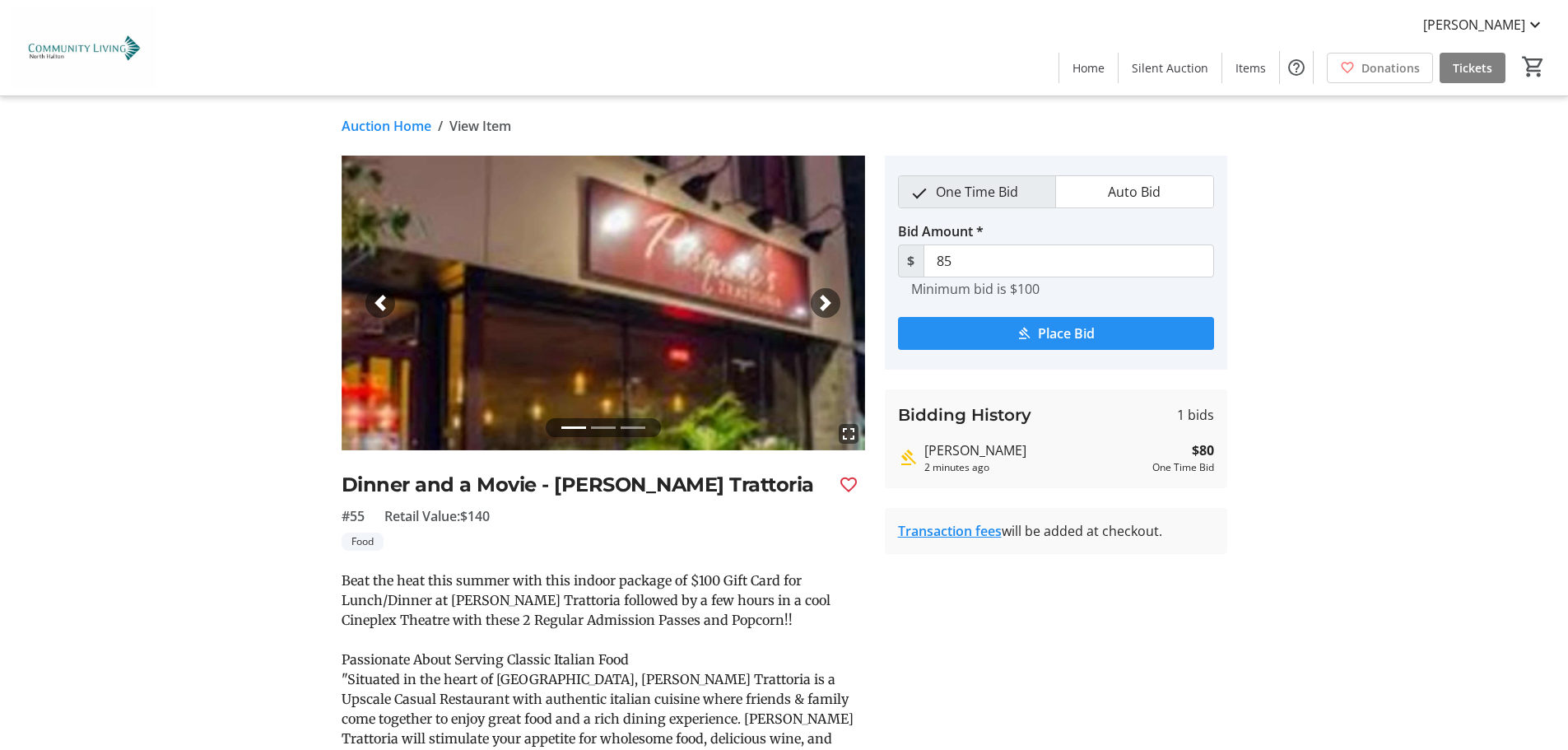
click at [1062, 332] on span "Place Bid" at bounding box center [1066, 333] width 56 height 20
click at [969, 259] on input "85" at bounding box center [1069, 261] width 290 height 32
type input "8"
click at [1299, 354] on div "fullscreen fullscreen fullscreen Previous Next Dinner and a Movie - [PERSON_NAM…" at bounding box center [785, 531] width 1087 height 751
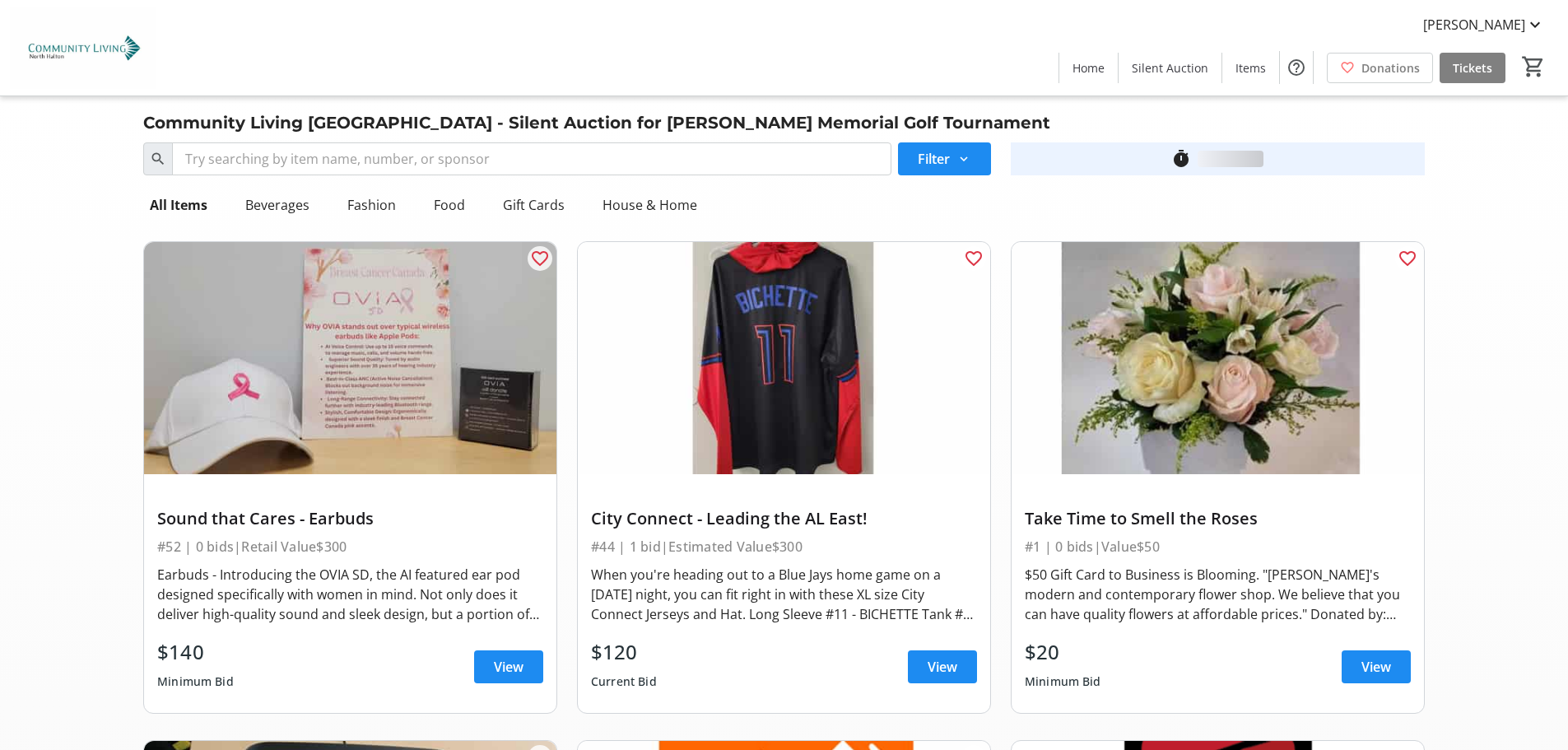
scroll to position [8997, 0]
